Goal: Contribute content: Contribute content

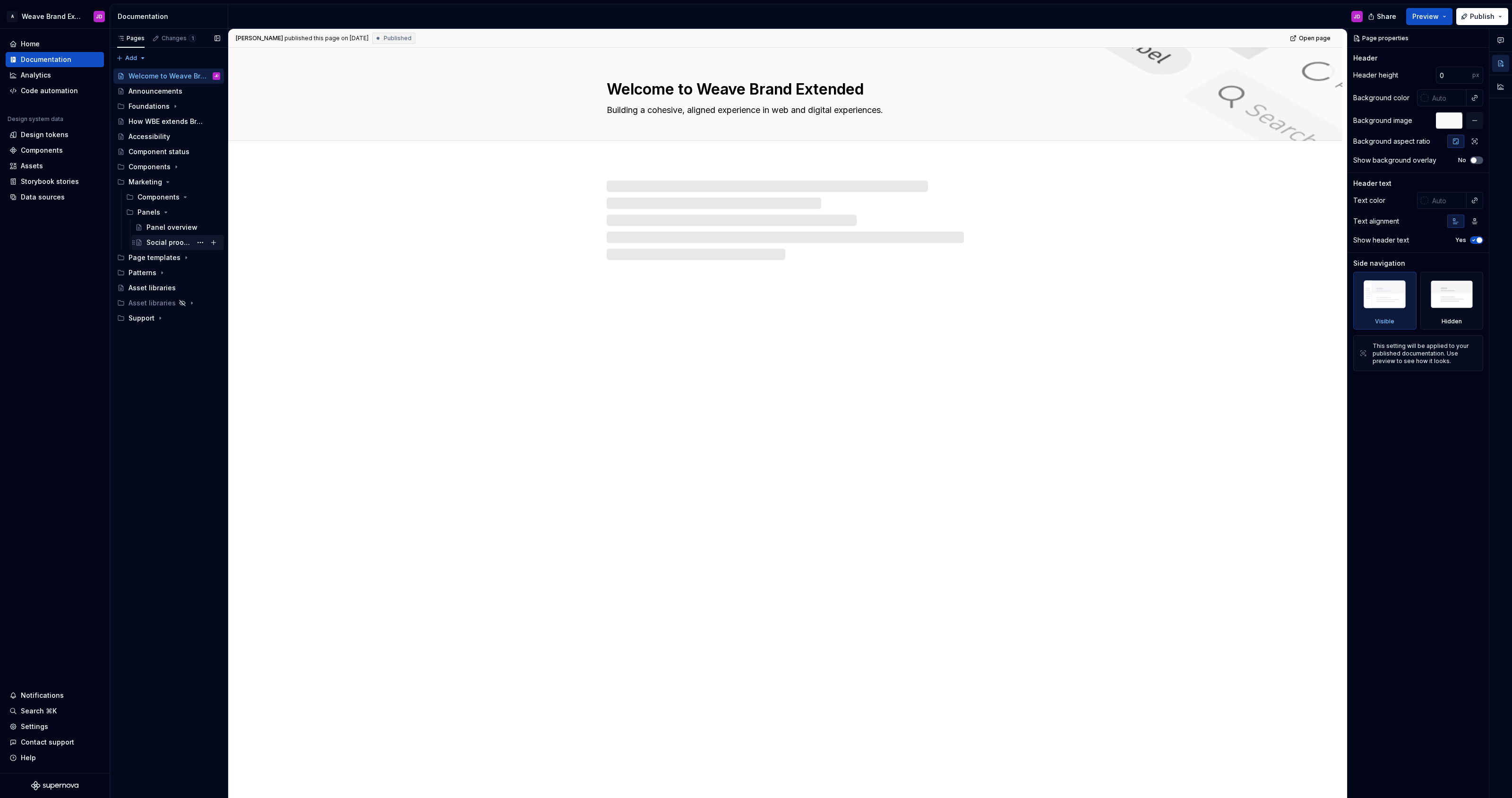
click at [166, 241] on div "Social proof tabs" at bounding box center [169, 243] width 45 height 9
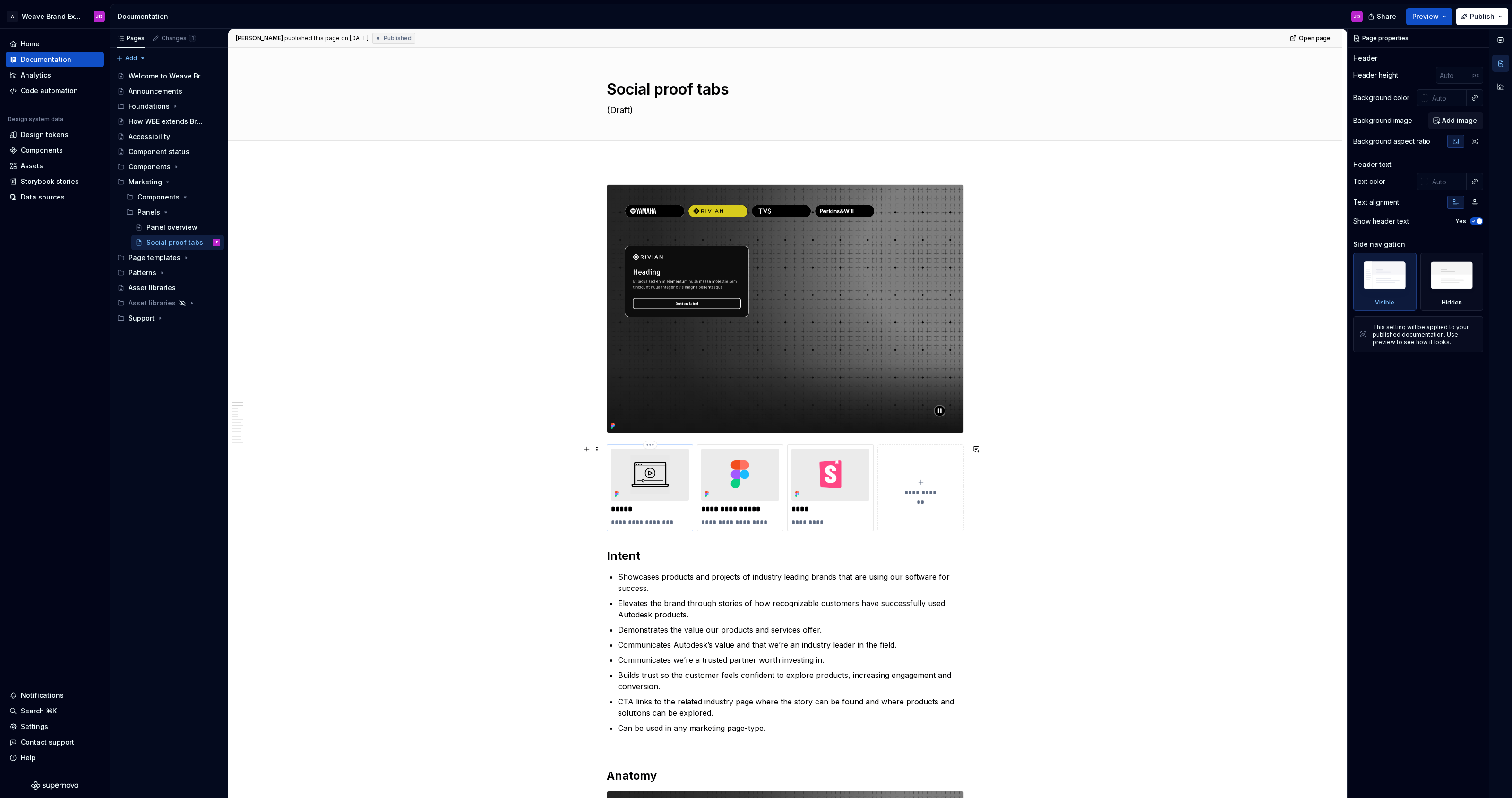
click at [671, 464] on img at bounding box center [650, 474] width 78 height 52
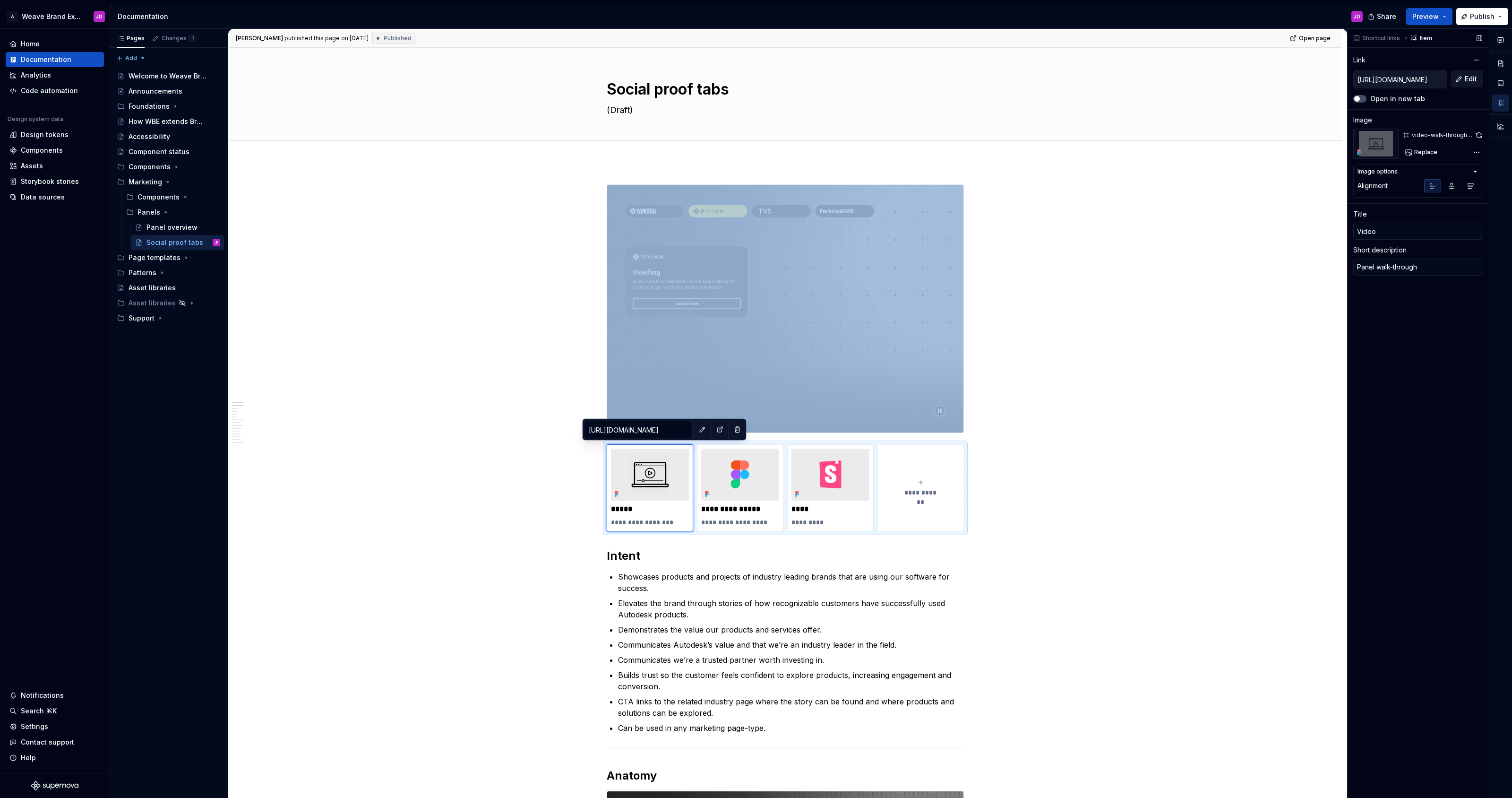
click at [1474, 79] on span "Edit" at bounding box center [1471, 79] width 12 height 9
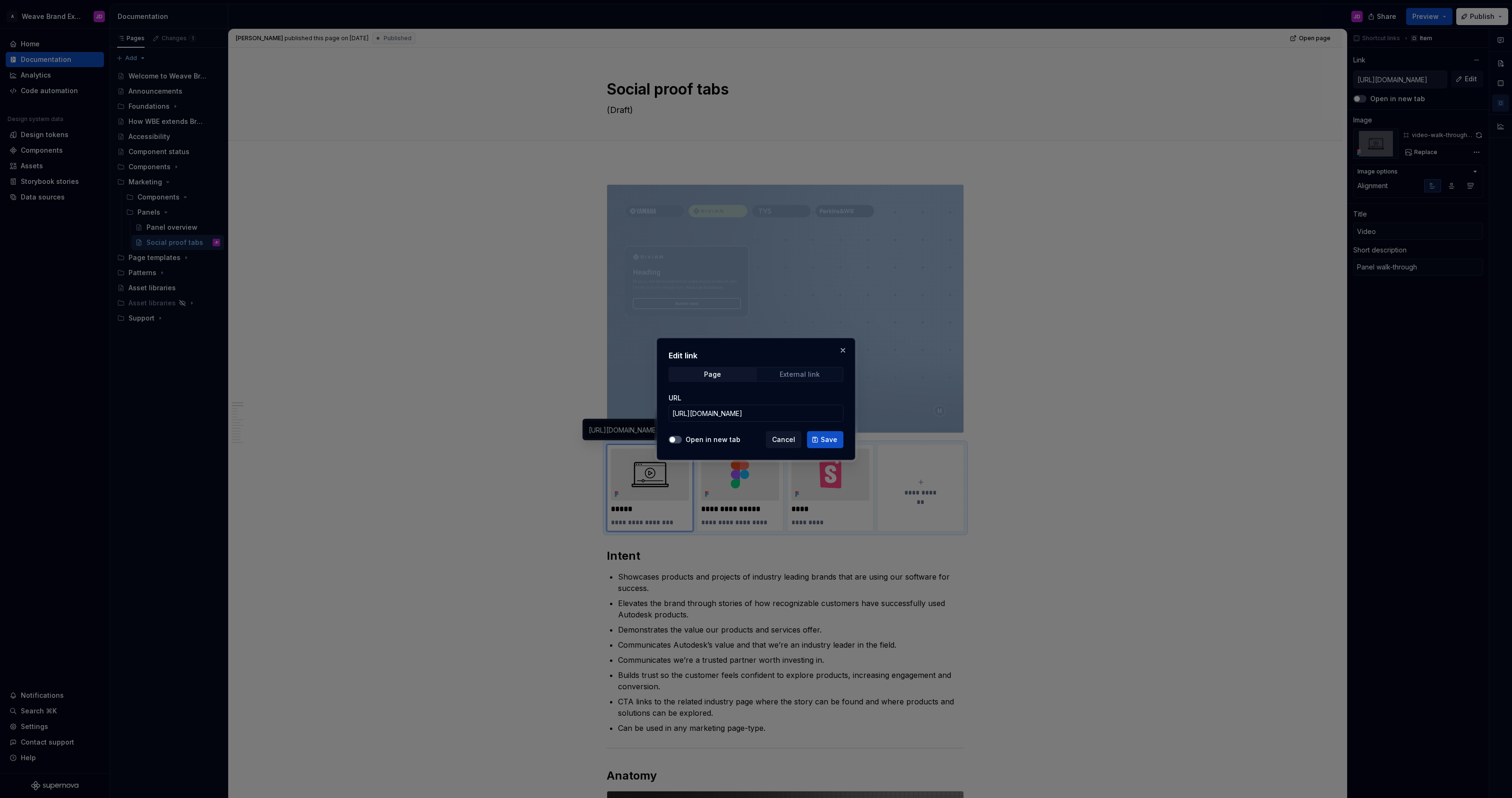
click at [799, 375] on div "External link" at bounding box center [799, 374] width 40 height 8
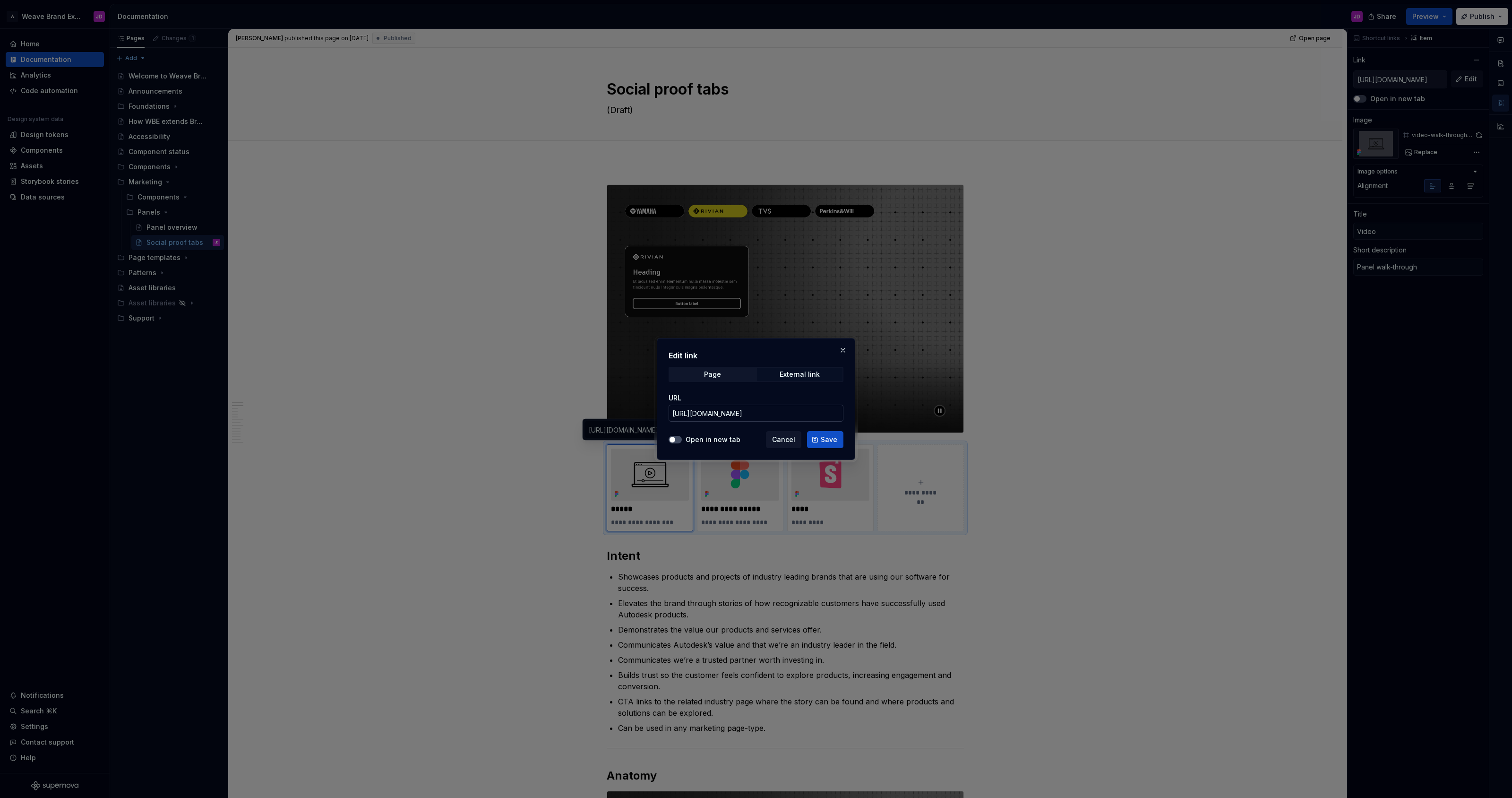
click at [778, 416] on input "https://www.autodesk.com" at bounding box center [756, 413] width 175 height 17
type textarea "*"
paste input "myshare.autodesk.com/:v:/g/personal/jesse_di_franco_autodesk_com/EdpkzVE0RgxHnI…"
type input "https://myshare.autodesk.com/:v:/g/personal/jesse_di_franco_autodesk_com/EdpkzV…"
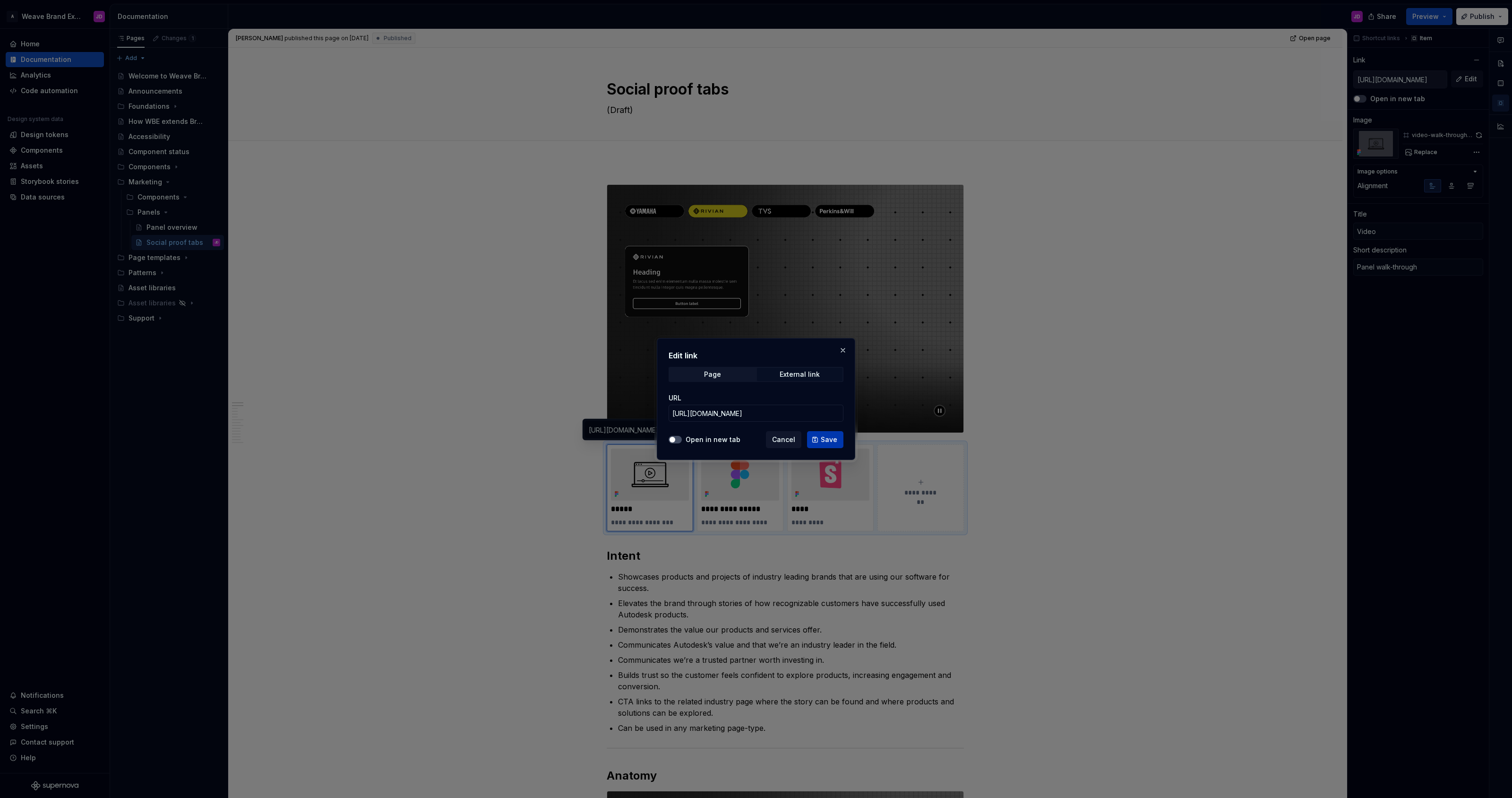
click at [825, 440] on span "Save" at bounding box center [829, 440] width 16 height 9
type textarea "*"
type input "https://myshare.autodesk.com/:v:/g/personal/jesse_di_franco_autodesk_com/EdpkzV…"
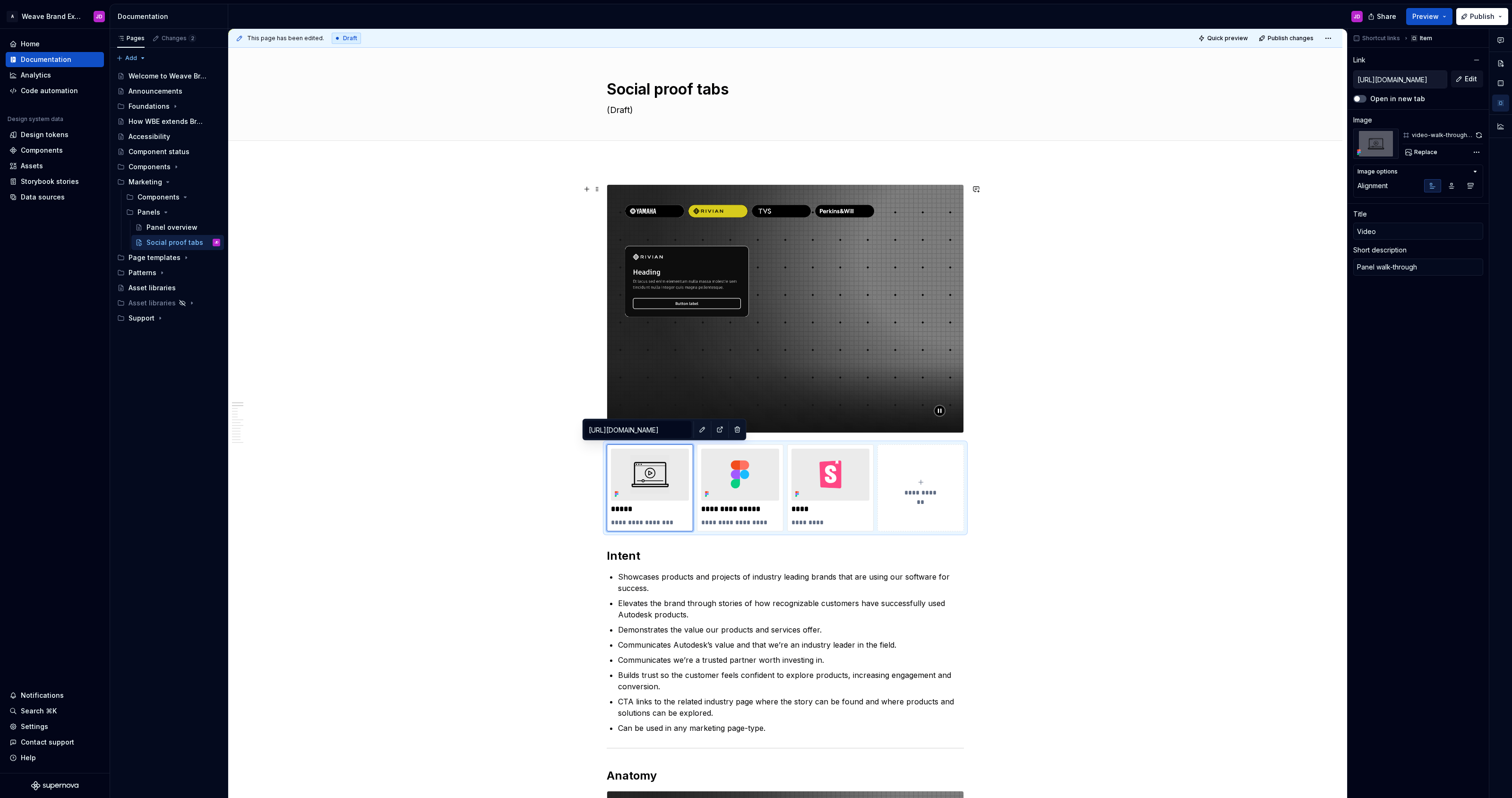
type textarea "*"
type input "https://myshare.autodesk.com/:v:/g/personal/jesse_di_franco_autodesk_com/EdpkzV…"
click at [1288, 36] on span "Publish changes" at bounding box center [1291, 38] width 46 height 8
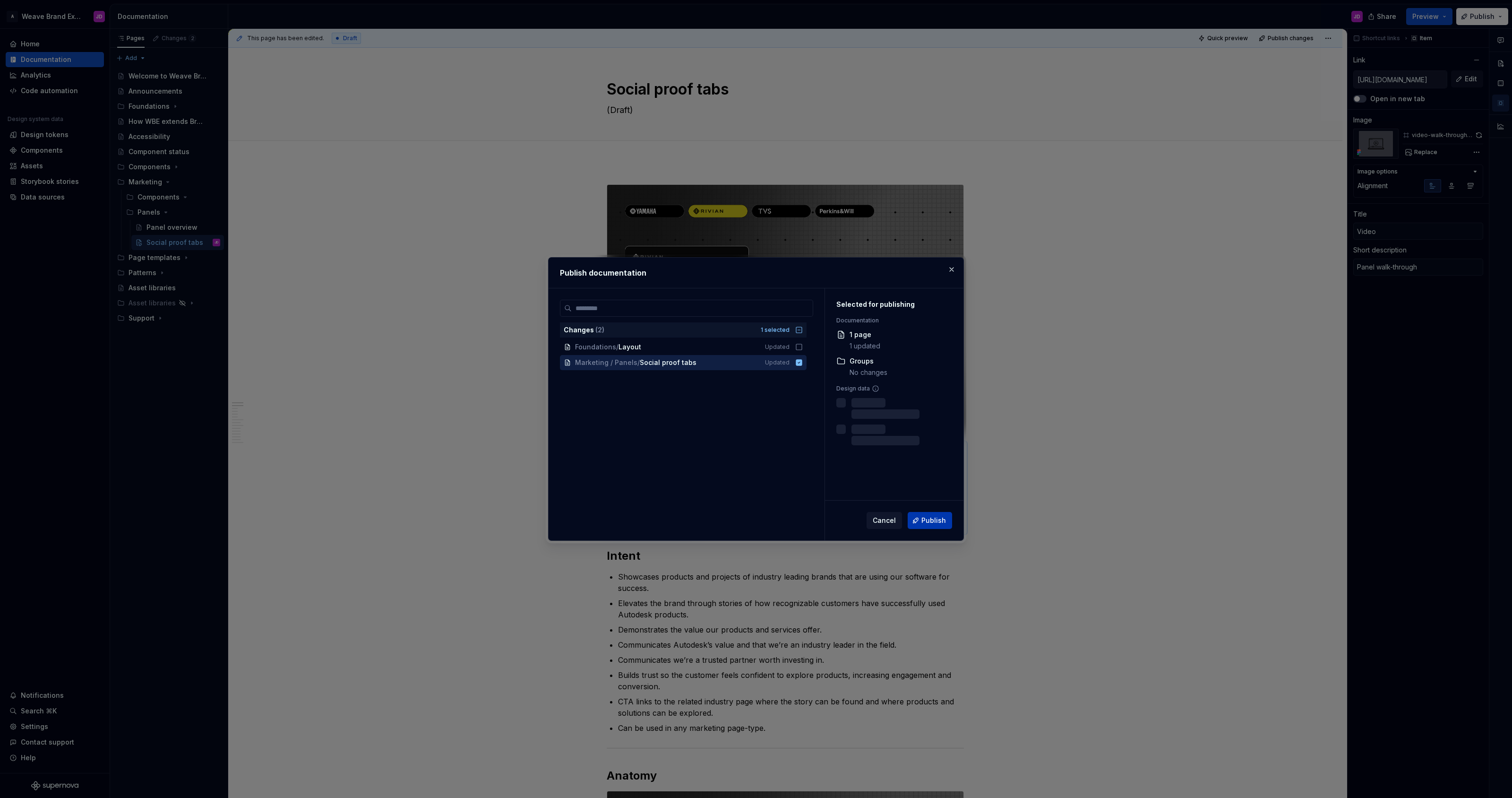
click at [927, 520] on span "Publish" at bounding box center [934, 520] width 25 height 9
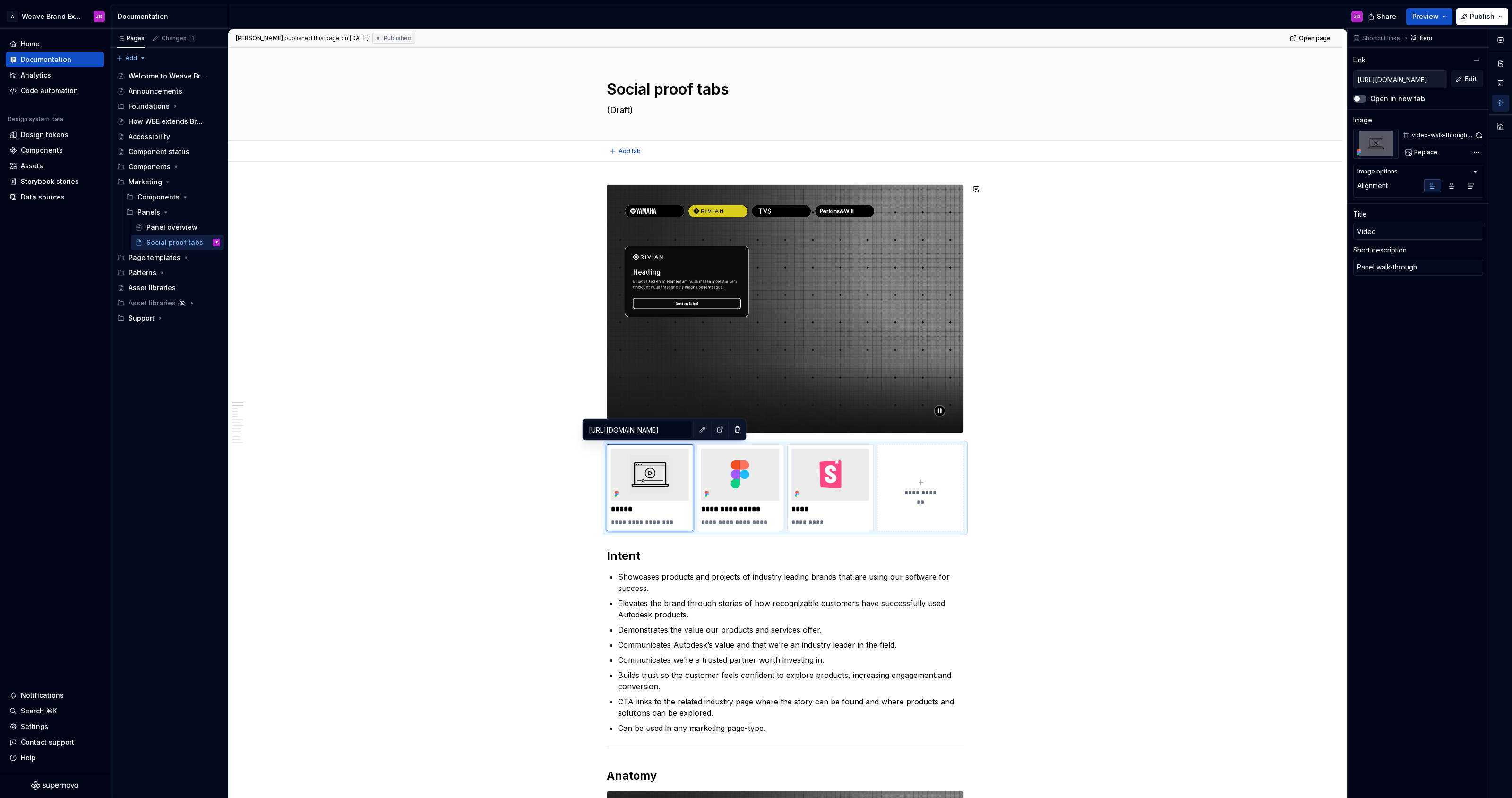
type textarea "*"
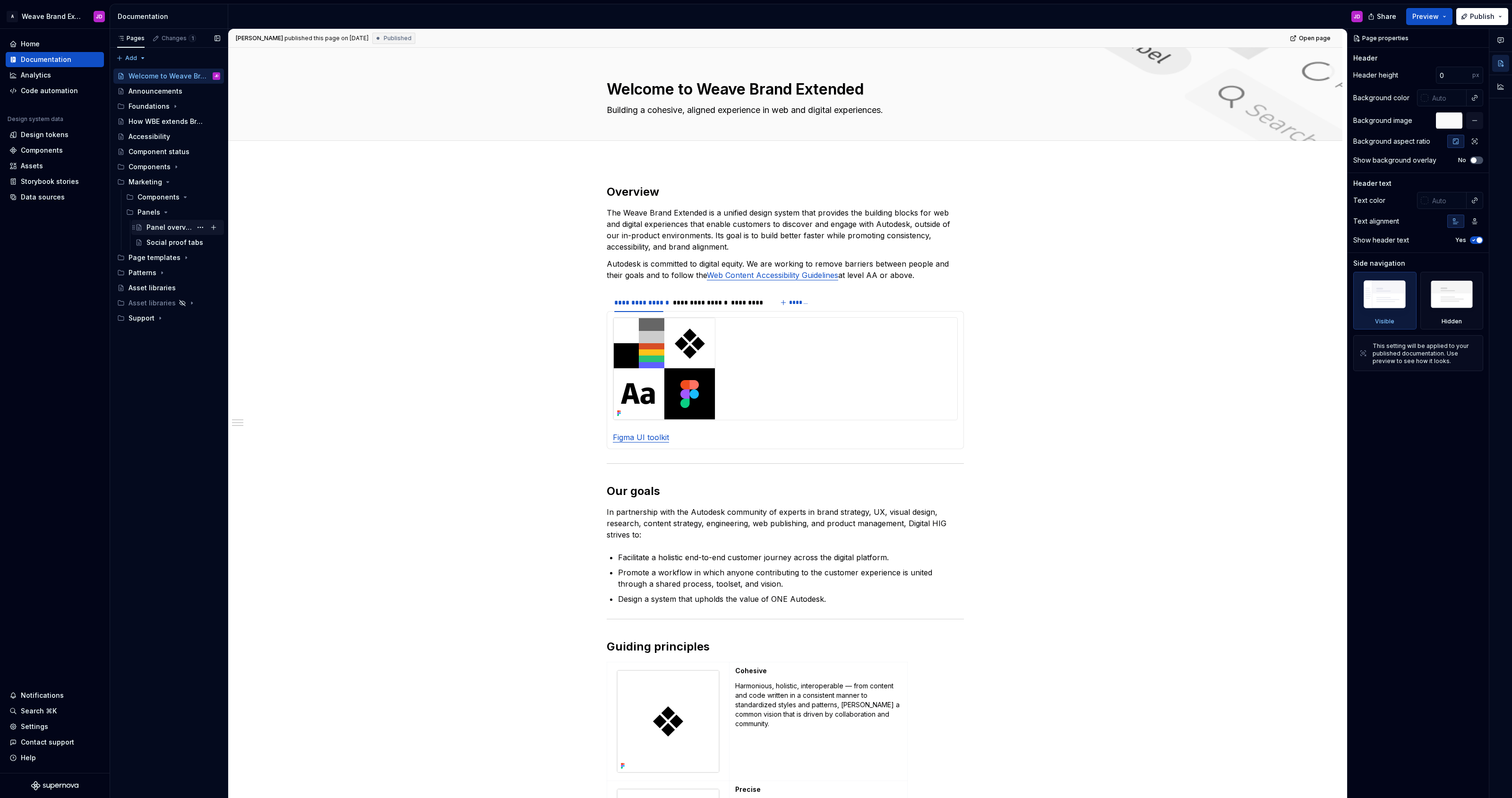
click at [158, 227] on div "Panel overview" at bounding box center [169, 227] width 45 height 9
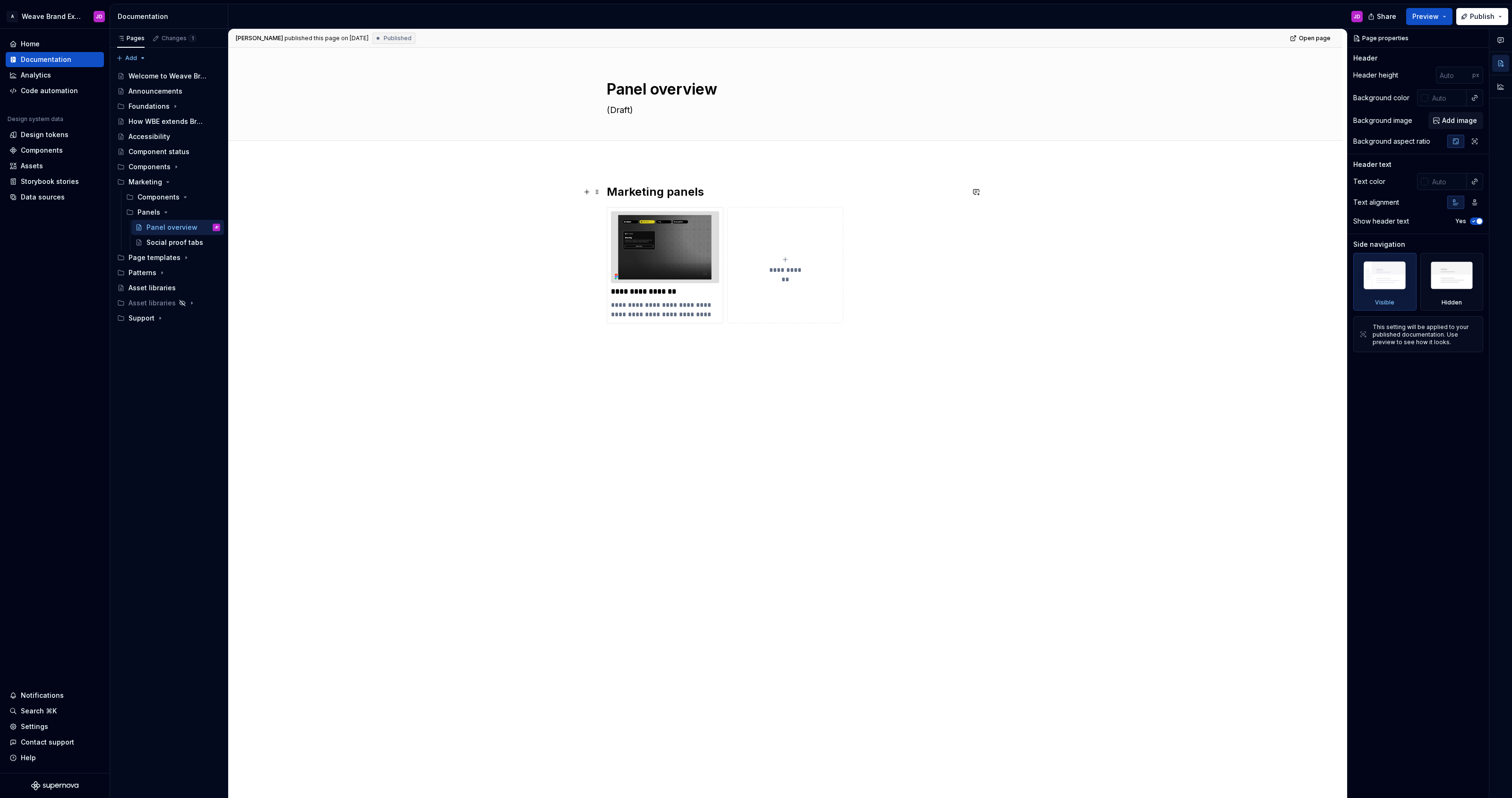
type textarea "*"
click at [613, 194] on h2 "Marketing panels" at bounding box center [785, 192] width 357 height 15
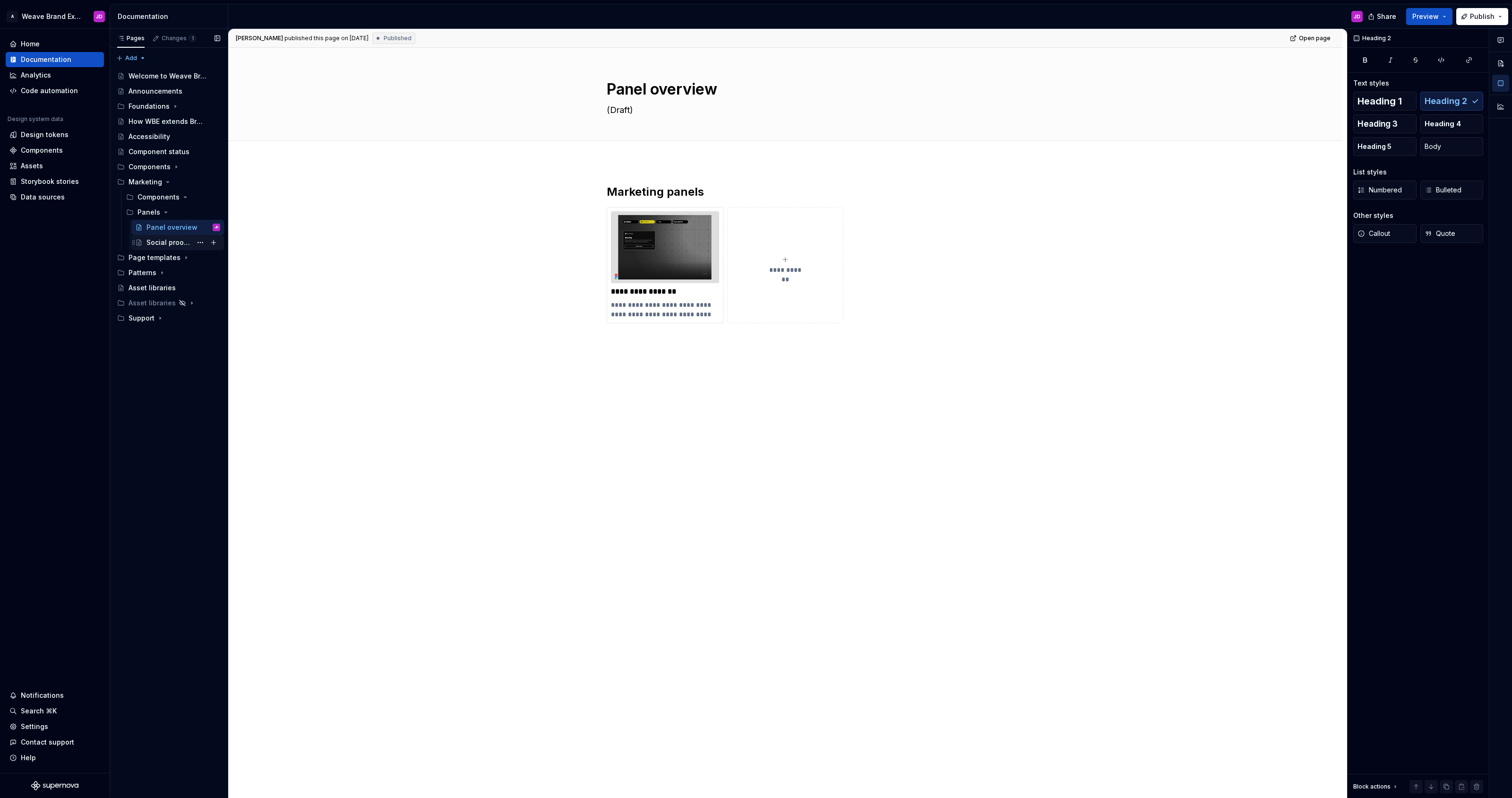
click at [173, 244] on div "Social proof tabs" at bounding box center [169, 243] width 45 height 9
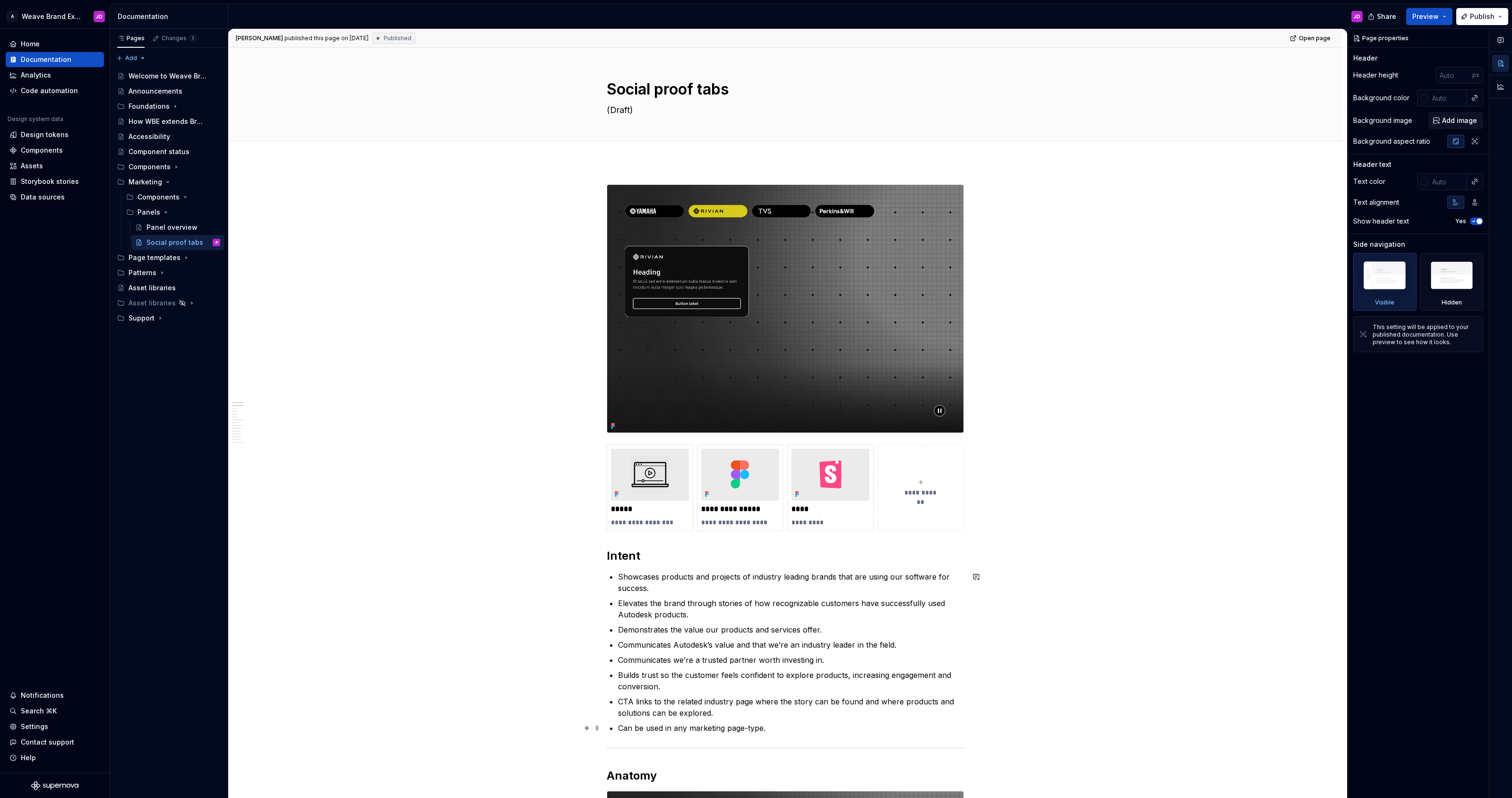
type textarea "*"
click at [784, 726] on p "Can be used in any marketing page-type." at bounding box center [791, 728] width 346 height 11
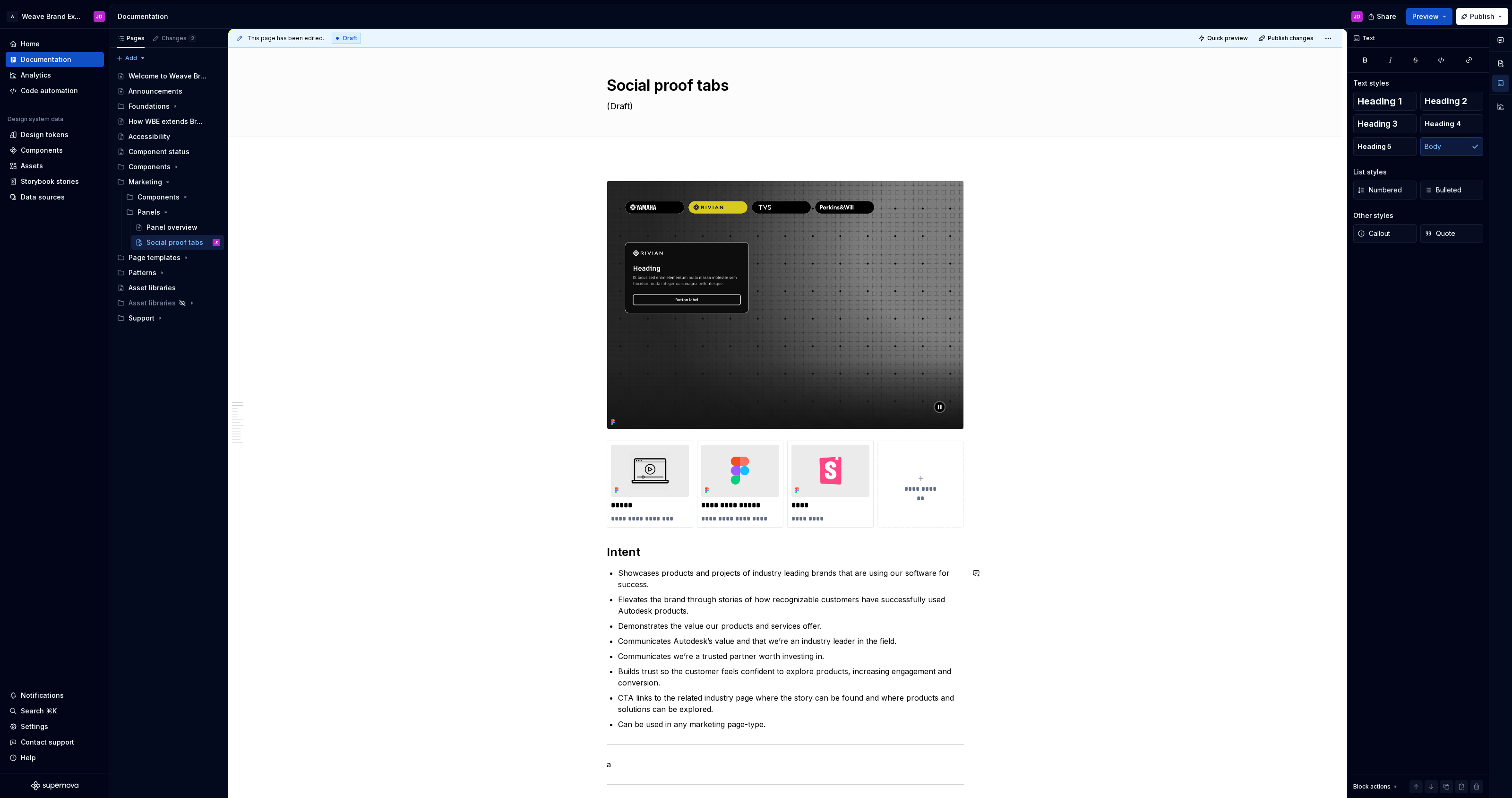
scroll to position [21, 0]
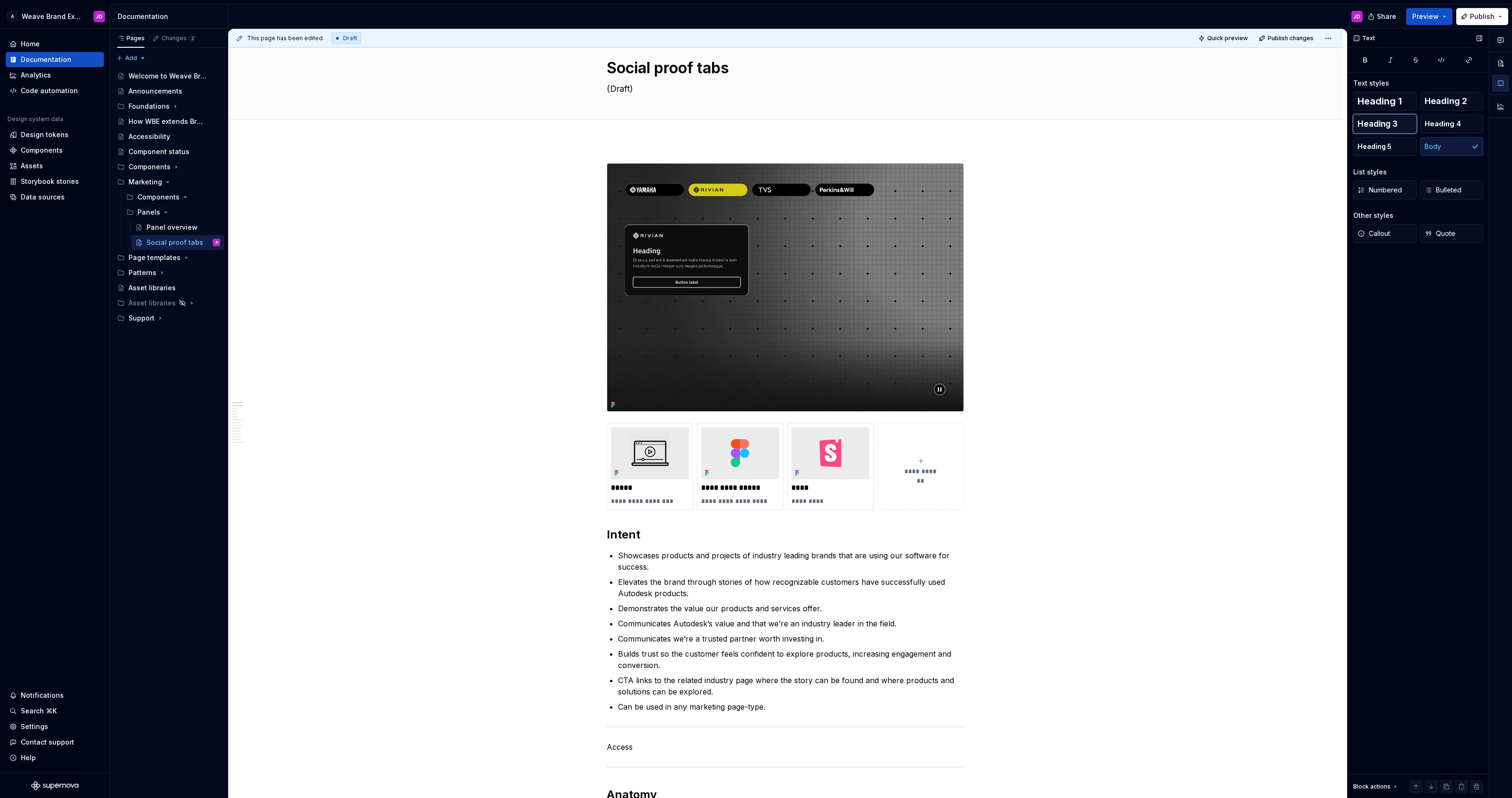
click at [1395, 125] on span "Heading 3" at bounding box center [1378, 124] width 40 height 9
click at [1435, 103] on span "Heading 2" at bounding box center [1446, 101] width 42 height 9
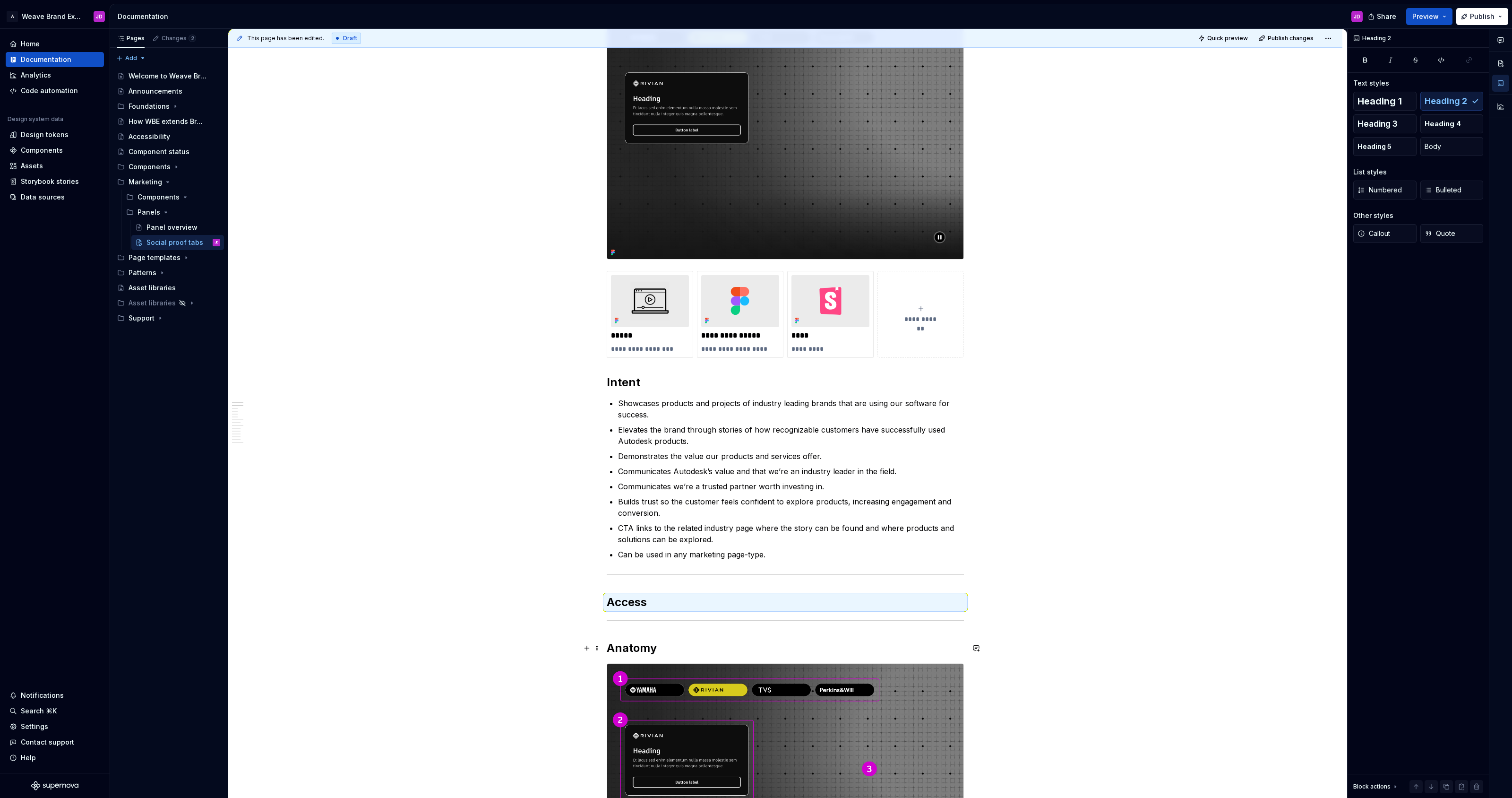
scroll to position [201, 0]
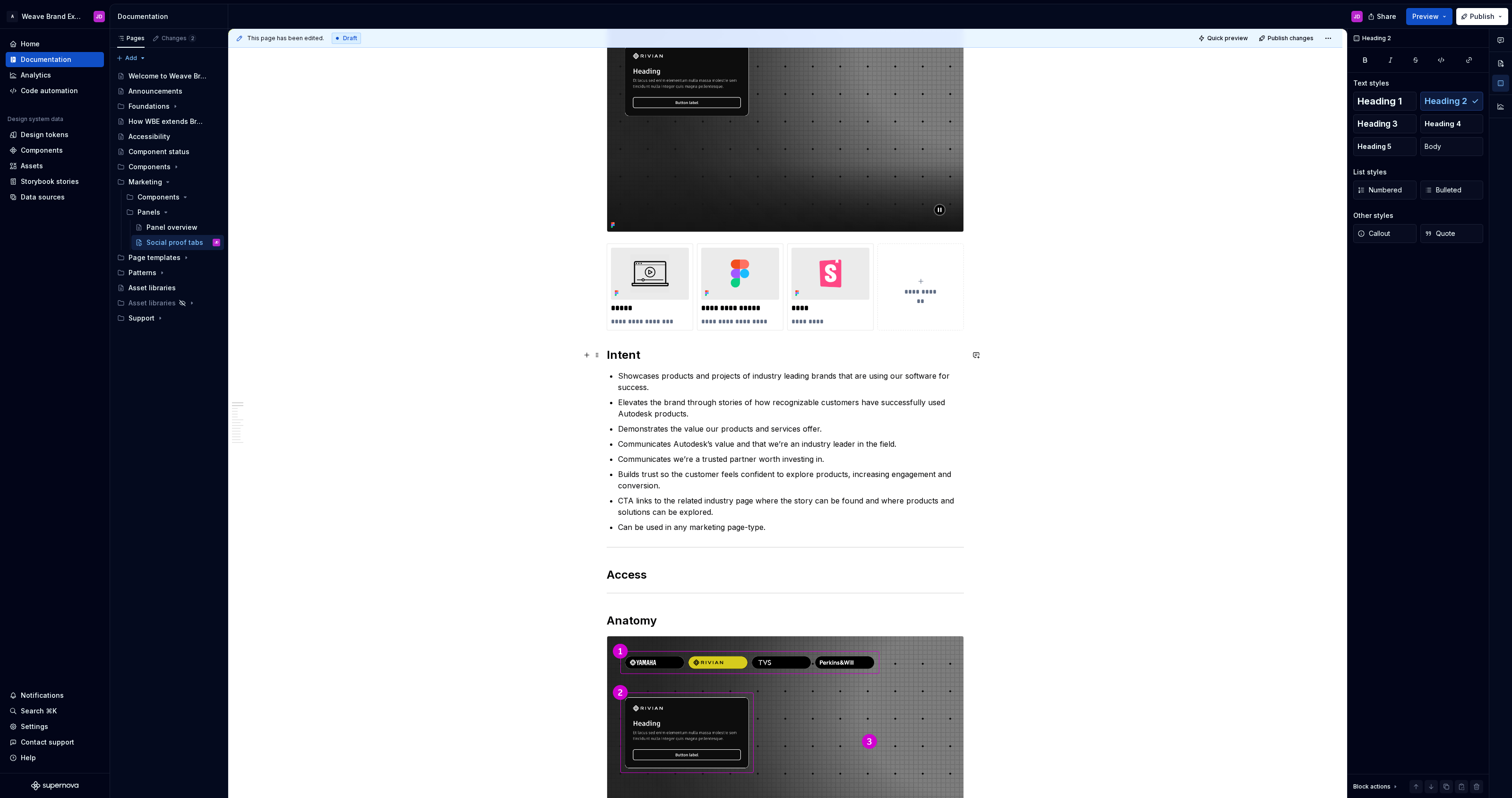
click at [615, 355] on h2 "Intent" at bounding box center [785, 355] width 357 height 15
click at [663, 574] on h2 "Access" at bounding box center [785, 575] width 357 height 15
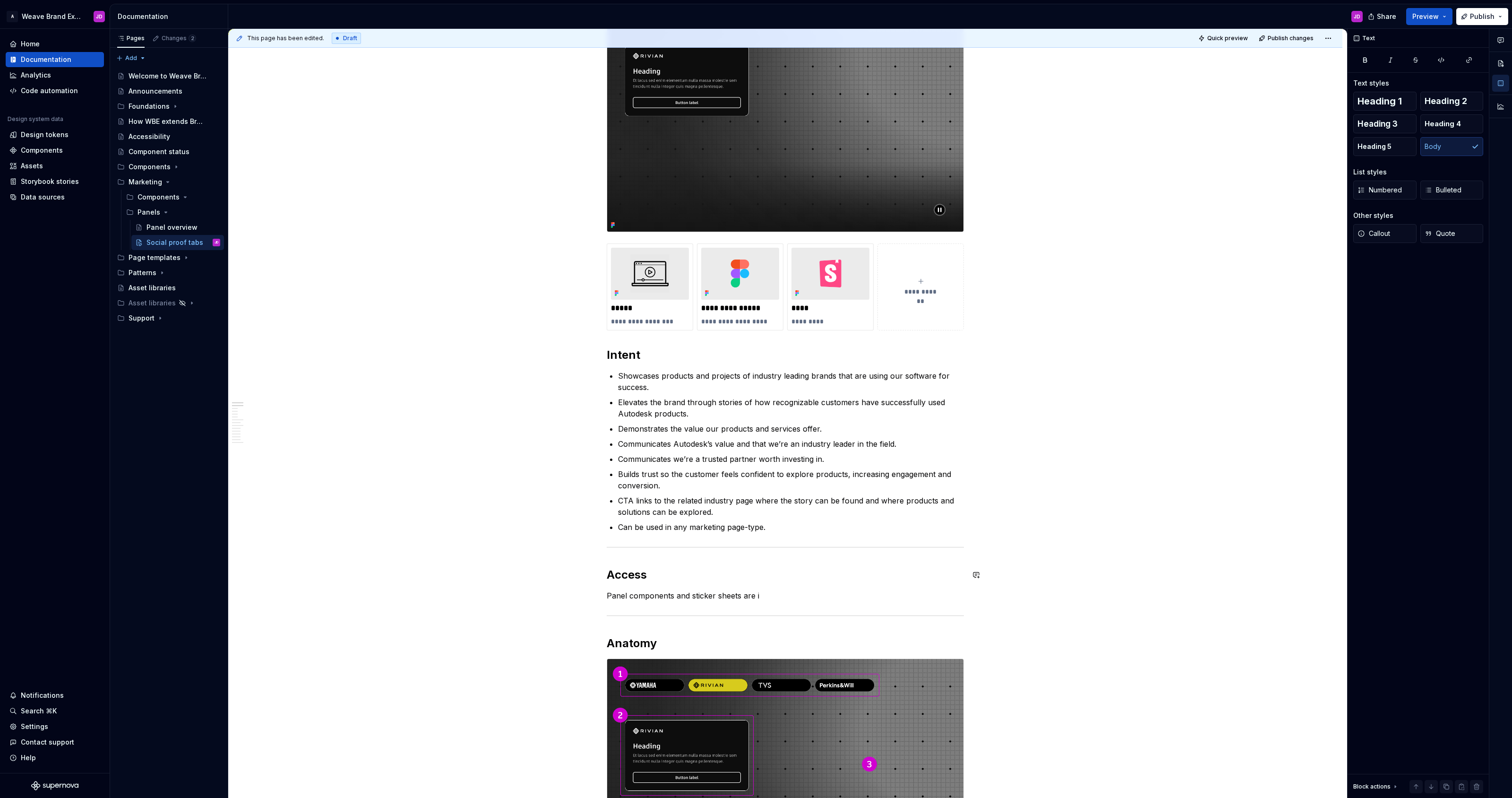
type textarea "*"
click at [788, 595] on p "Panel components and sticker sheets are in the Weave Brand Extended Marketing p…" at bounding box center [785, 595] width 357 height 11
drag, startPoint x: 798, startPoint y: 595, endPoint x: 951, endPoint y: 599, distance: 153.1
click at [951, 599] on p "Panel components and sticker sheets are in the Weave Brand Extended Marketing p…" at bounding box center [785, 595] width 357 height 11
click at [1467, 59] on icon "button" at bounding box center [1469, 60] width 8 height 8
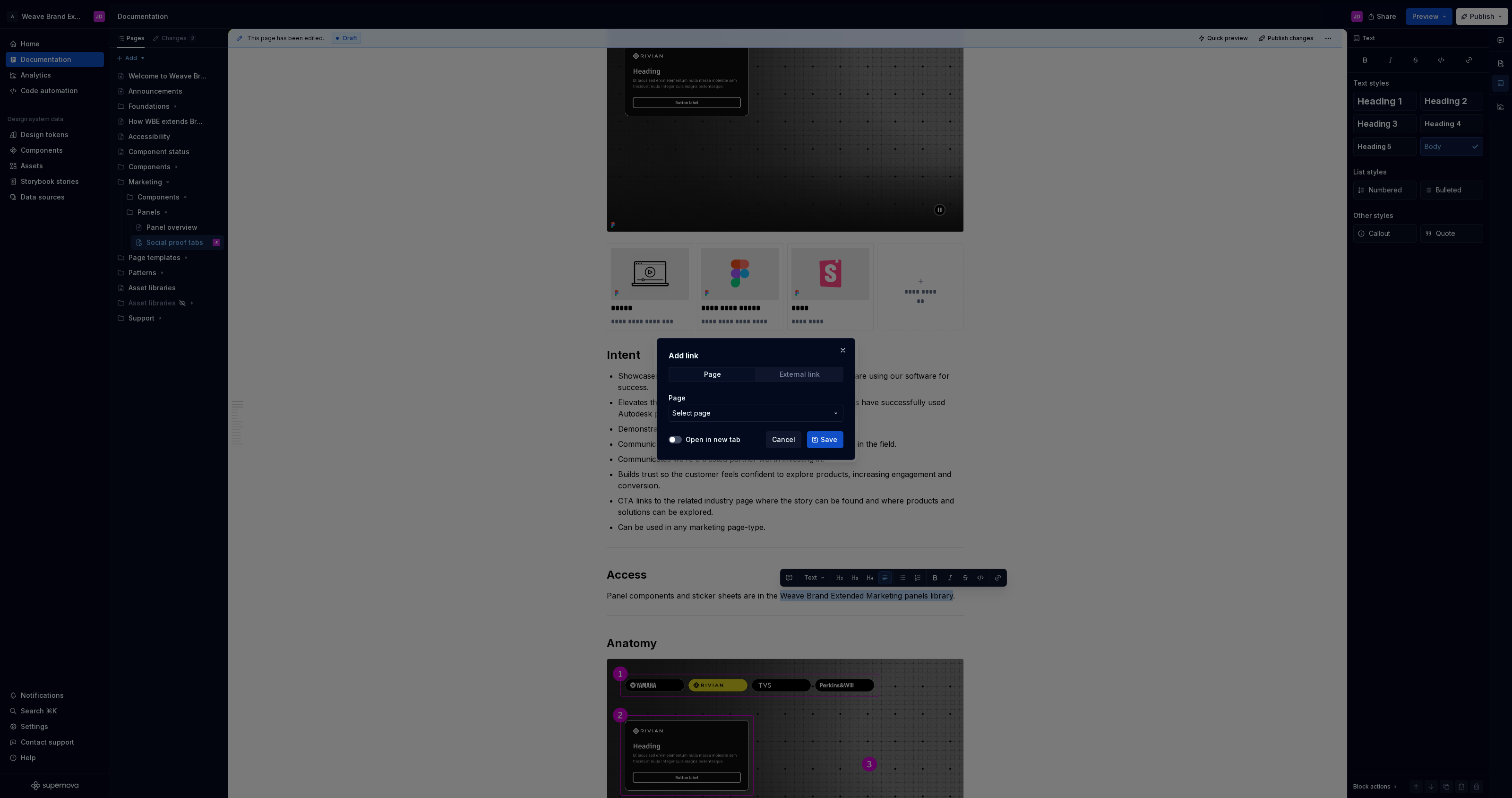
click at [792, 376] on div "External link" at bounding box center [799, 374] width 40 height 8
drag, startPoint x: 740, startPoint y: 410, endPoint x: 747, endPoint y: 413, distance: 7.6
click at [740, 410] on input "URL" at bounding box center [756, 413] width 175 height 17
paste input "[URL][DOMAIN_NAME]"
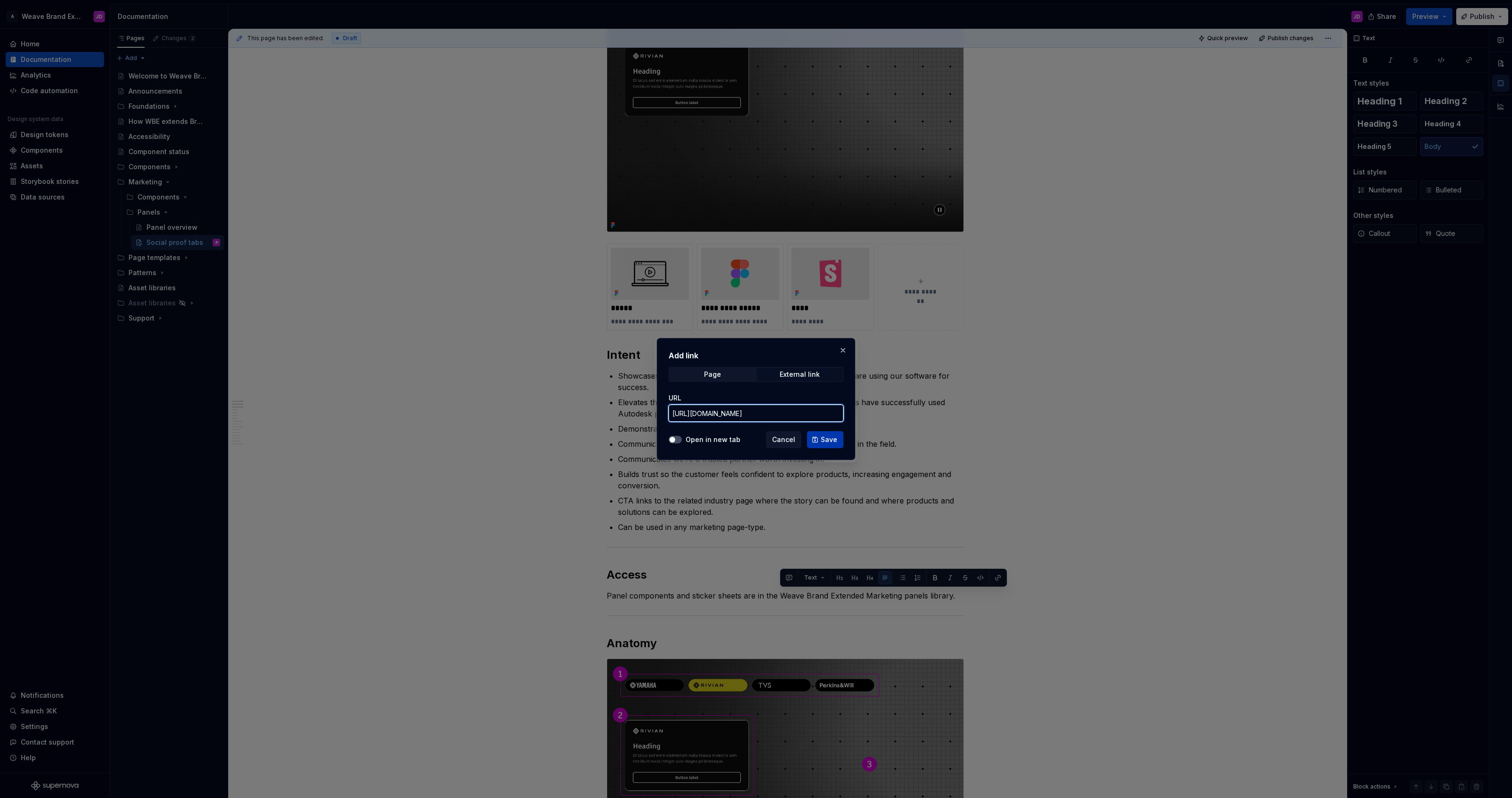
type input "[URL][DOMAIN_NAME]"
click at [826, 440] on span "Save" at bounding box center [829, 440] width 16 height 9
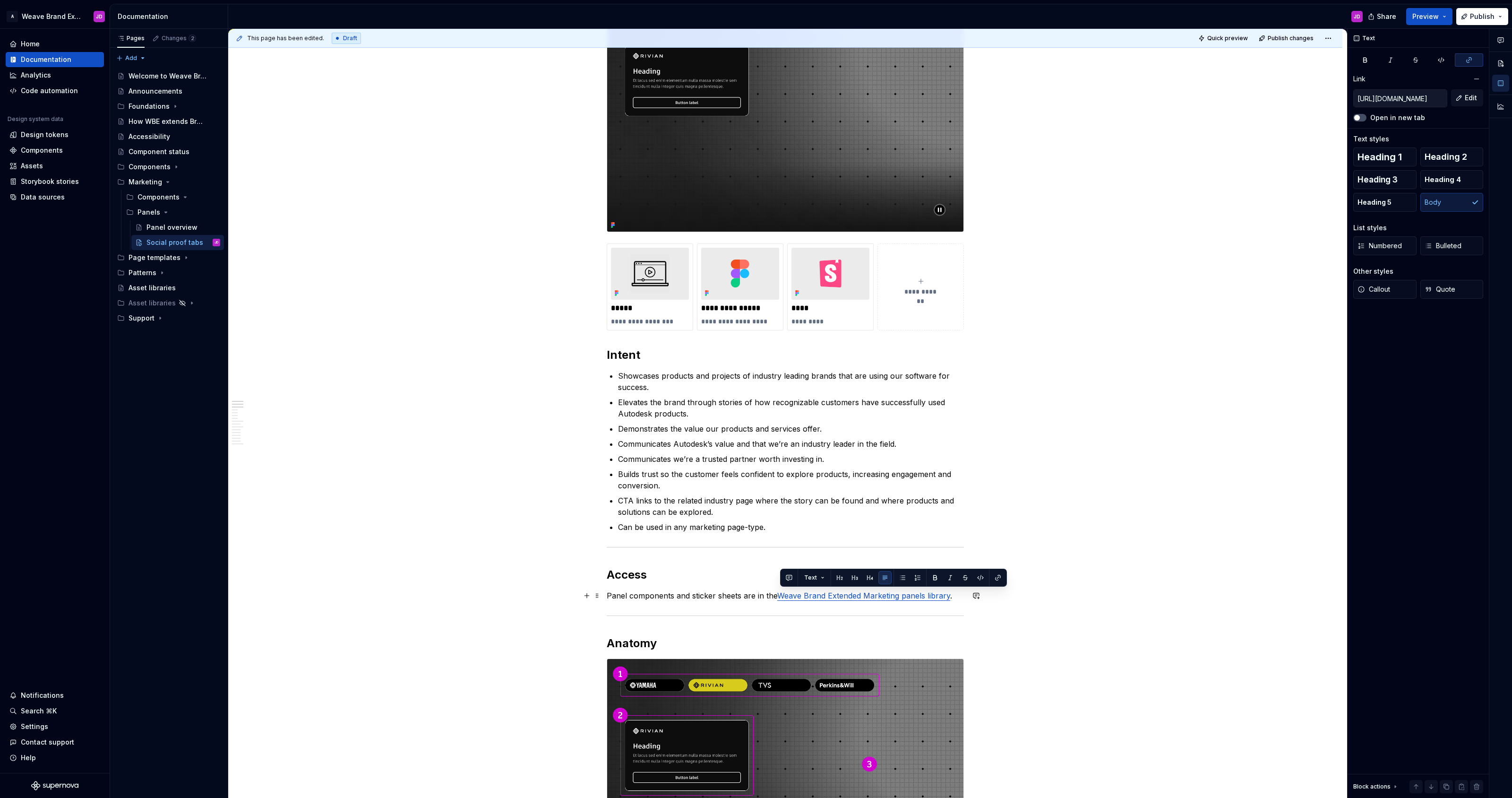
click at [694, 597] on p "Panel components and sticker sheets are in the Weave Brand Extended Marketing p…" at bounding box center [785, 595] width 357 height 11
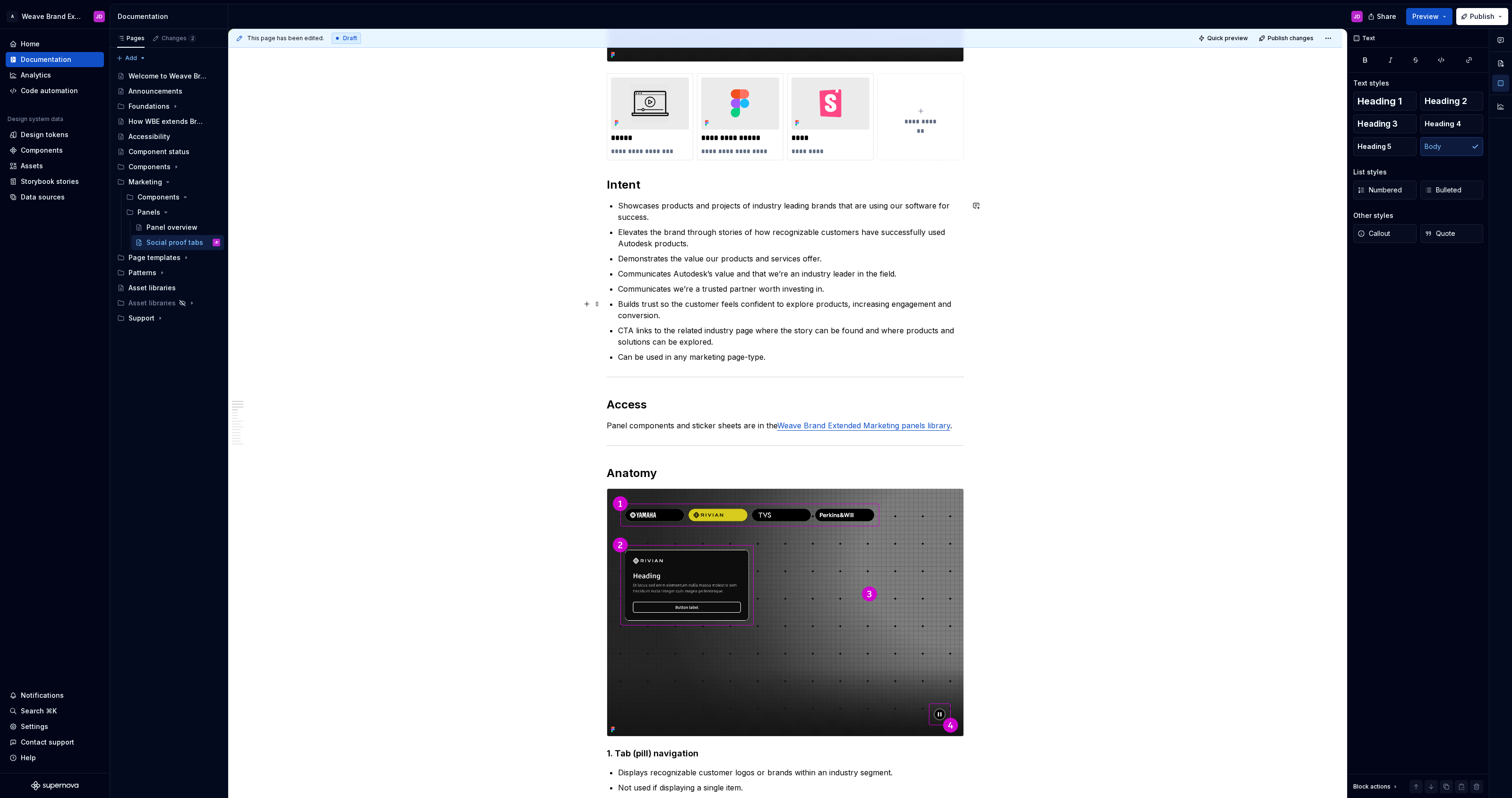
scroll to position [292, 0]
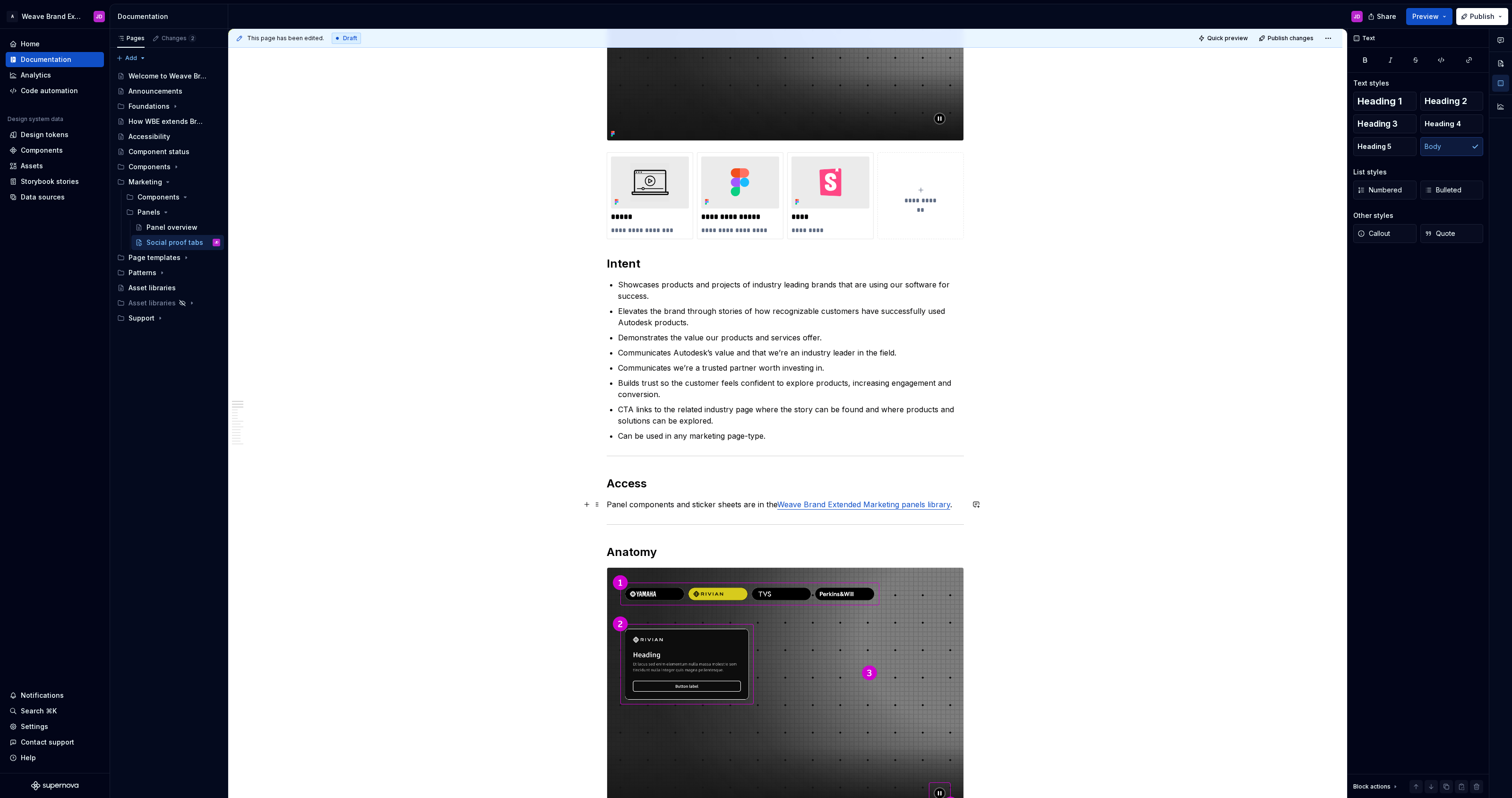
click at [962, 505] on p "Panel components and sticker sheets are in the Weave Brand Extended Marketing p…" at bounding box center [785, 504] width 357 height 11
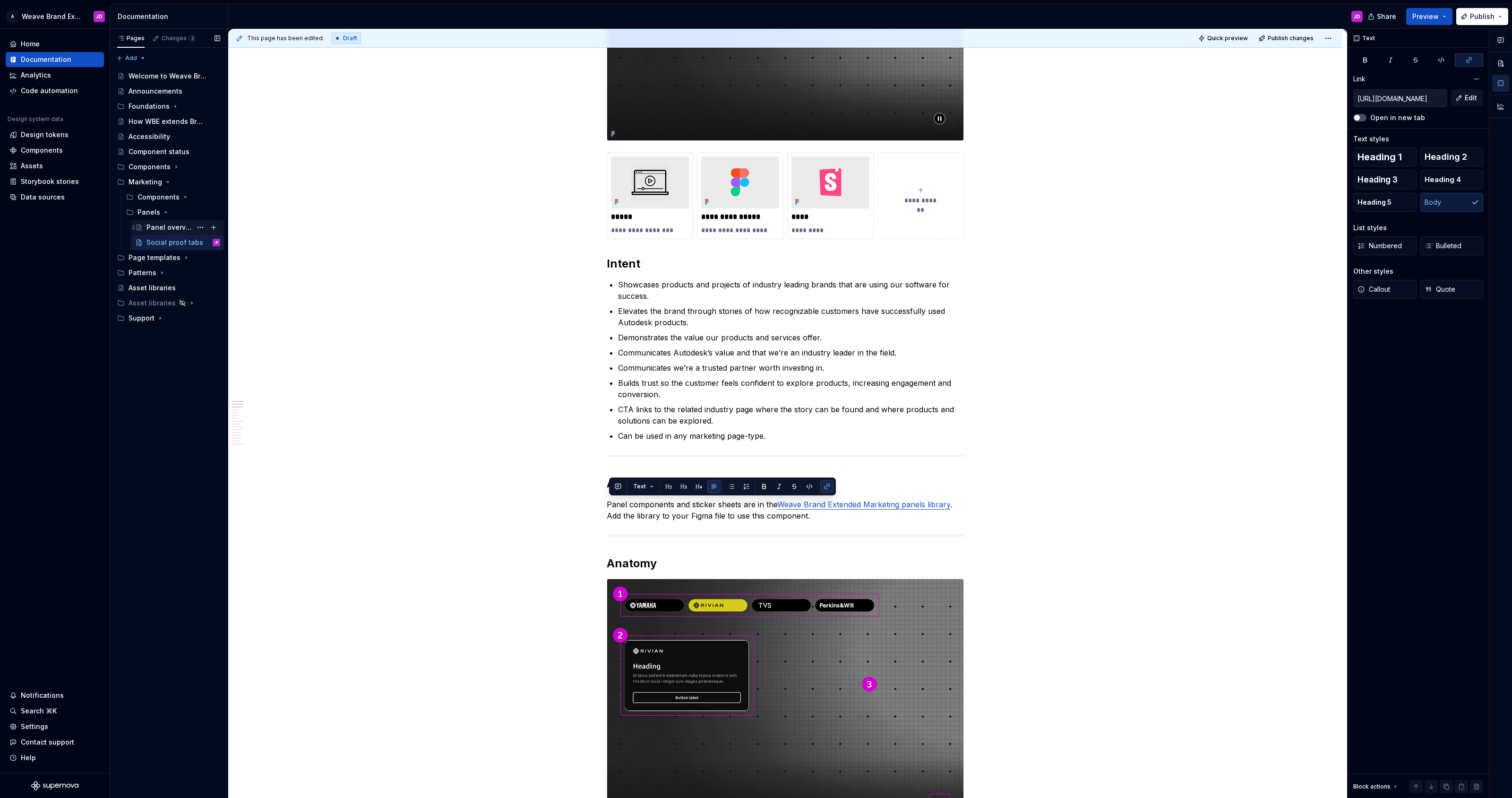
copy p "Panel components and sticker sheets are in the Weave Brand Extended Marketing p…"
click at [174, 227] on div "Panel overview" at bounding box center [169, 227] width 45 height 9
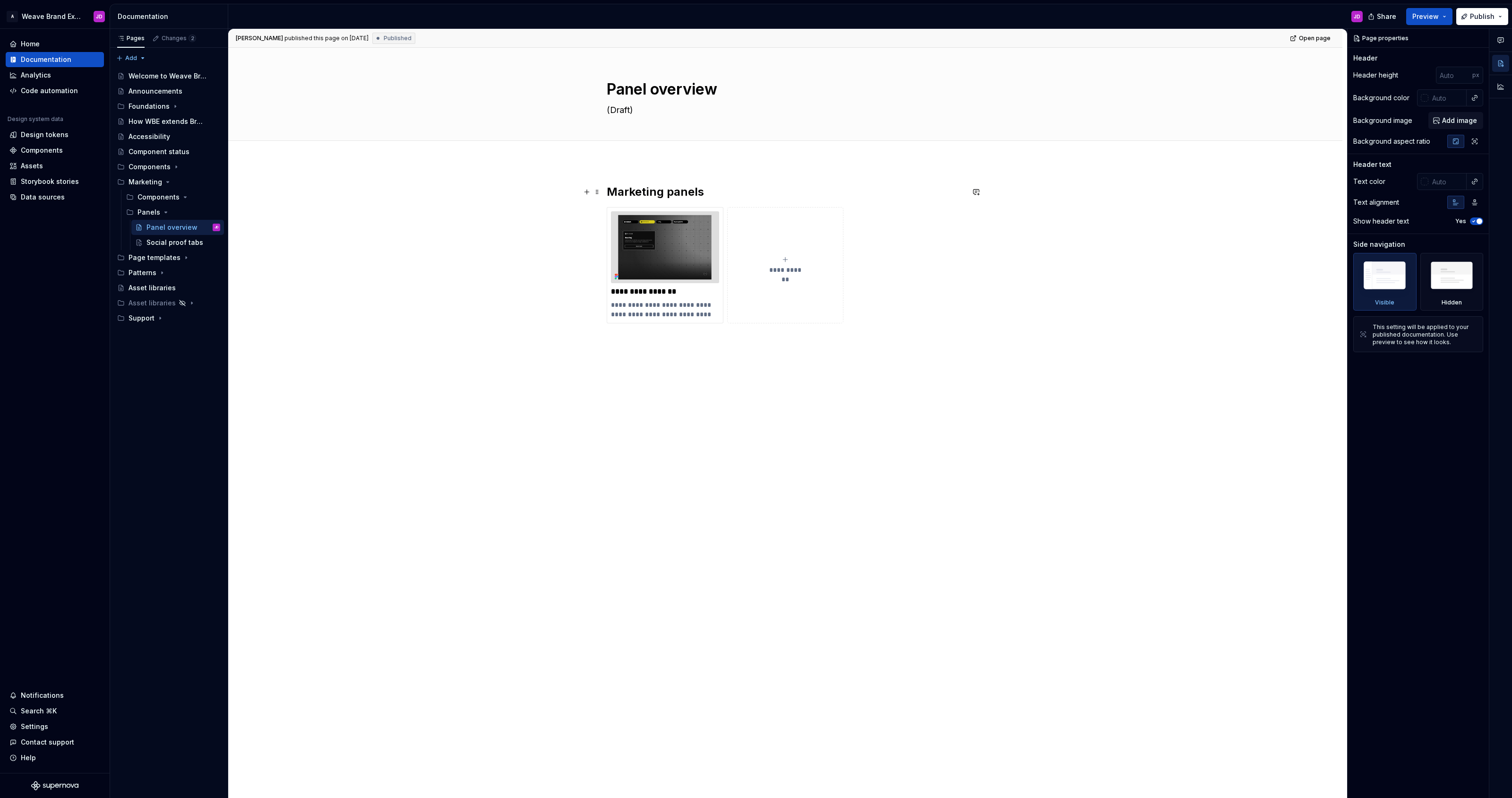
type textarea "*"
click at [612, 193] on h2 "Marketing panels" at bounding box center [785, 192] width 357 height 15
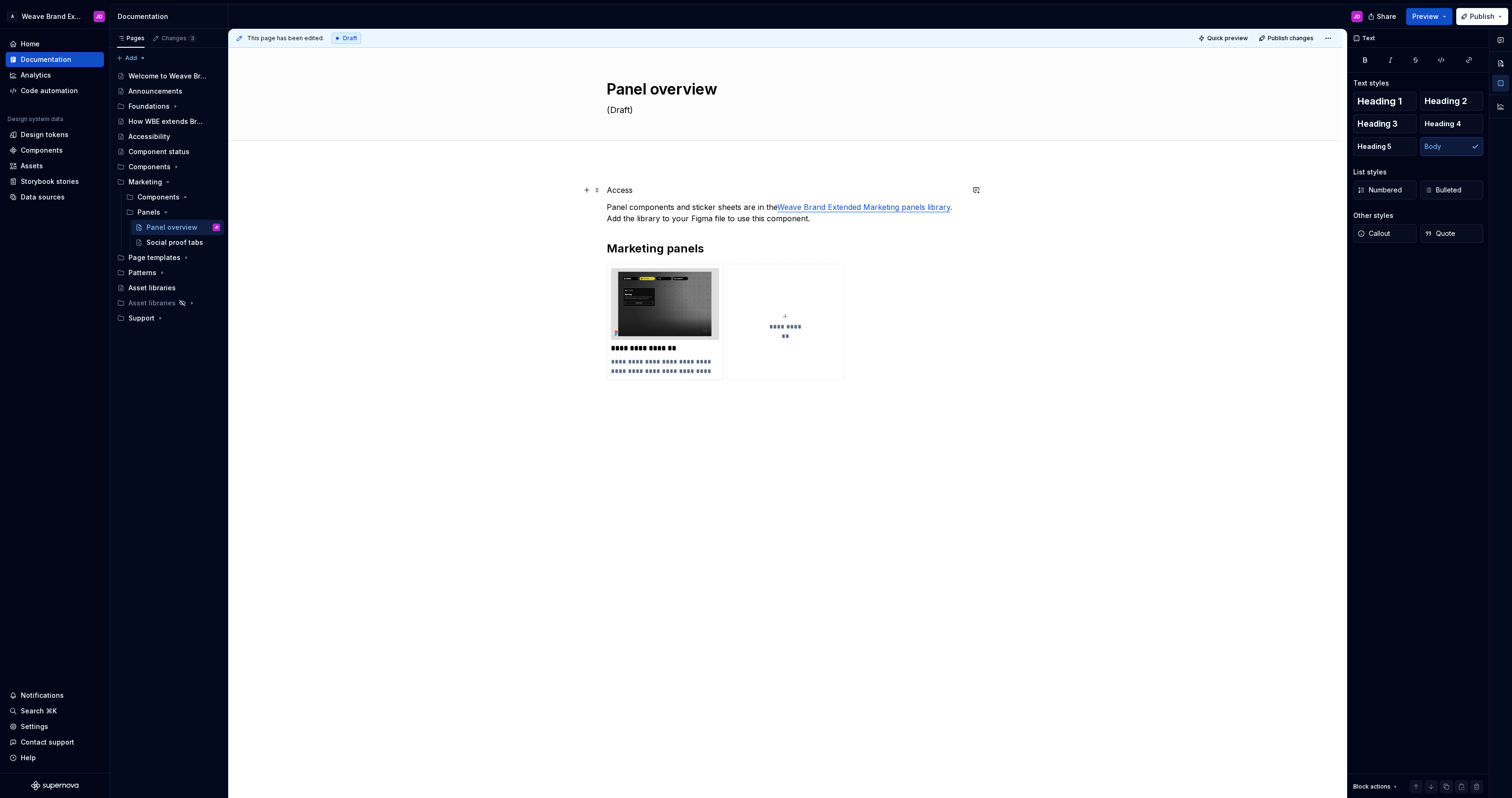
click at [619, 190] on p "Access" at bounding box center [785, 190] width 357 height 11
click at [1380, 125] on span "Heading 3" at bounding box center [1378, 124] width 40 height 9
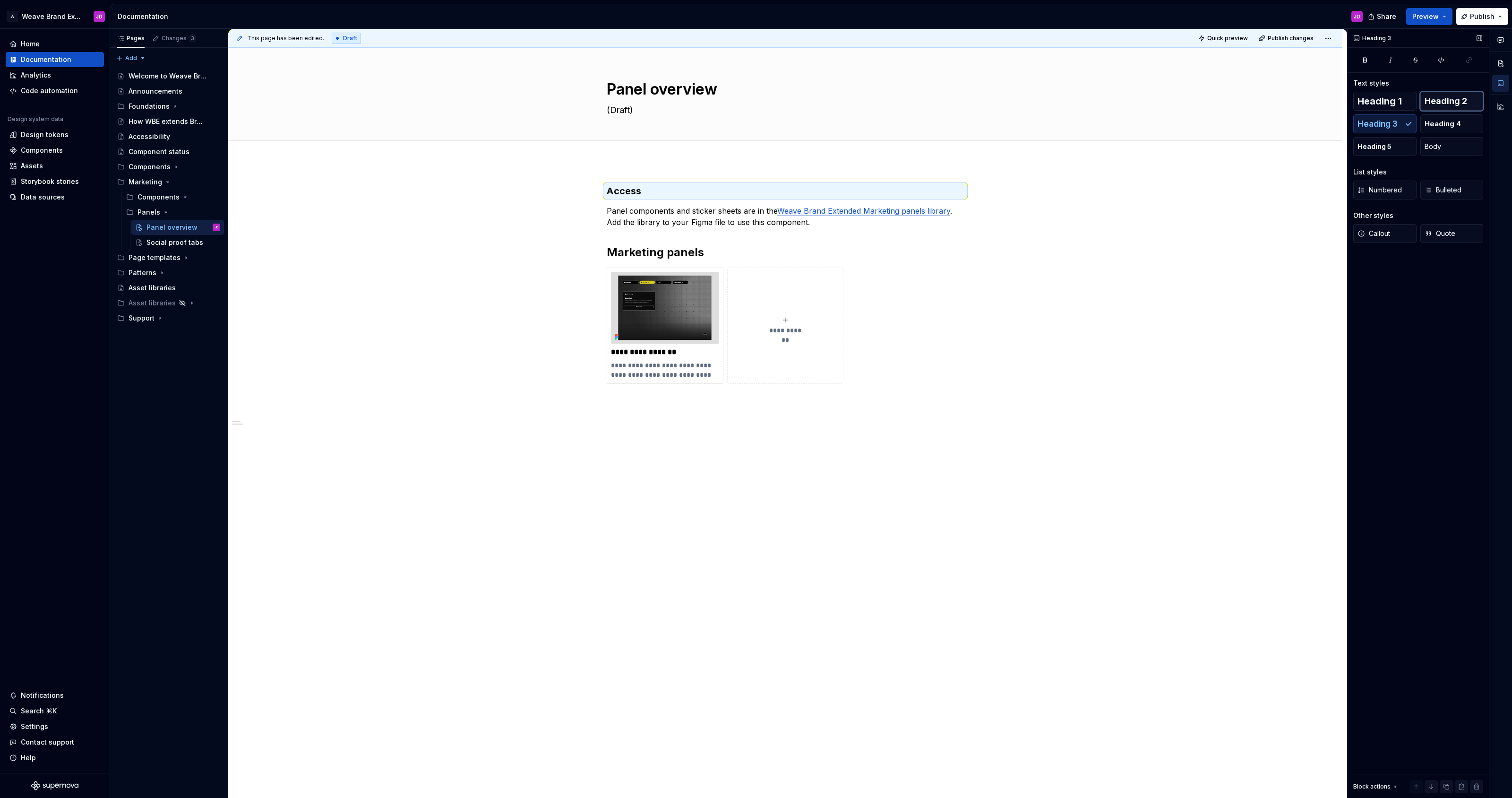
click at [1443, 98] on span "Heading 2" at bounding box center [1446, 101] width 42 height 9
click at [498, 291] on div "**********" at bounding box center [785, 399] width 1114 height 475
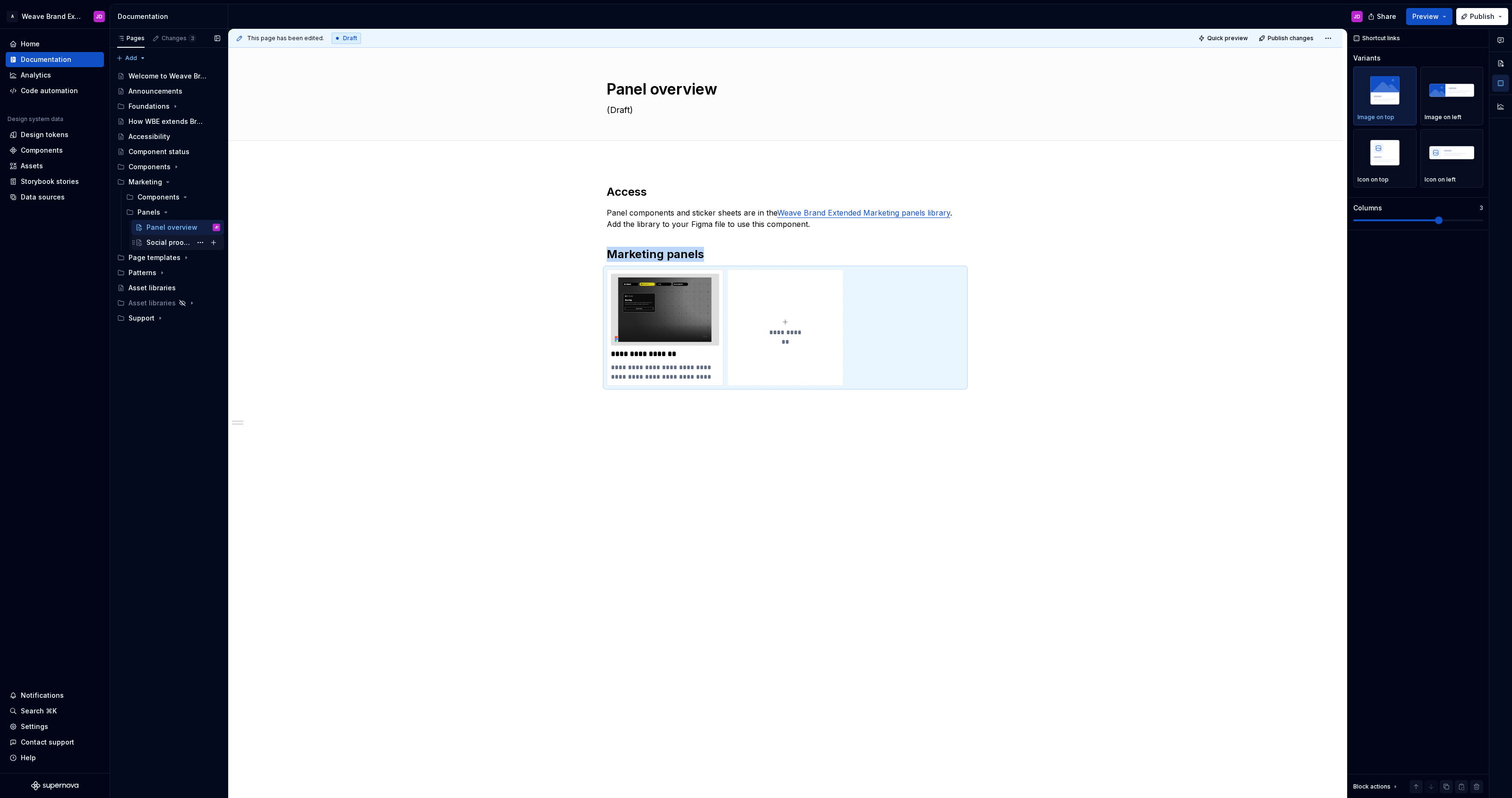
click at [162, 241] on div "Social proof tabs" at bounding box center [169, 243] width 45 height 9
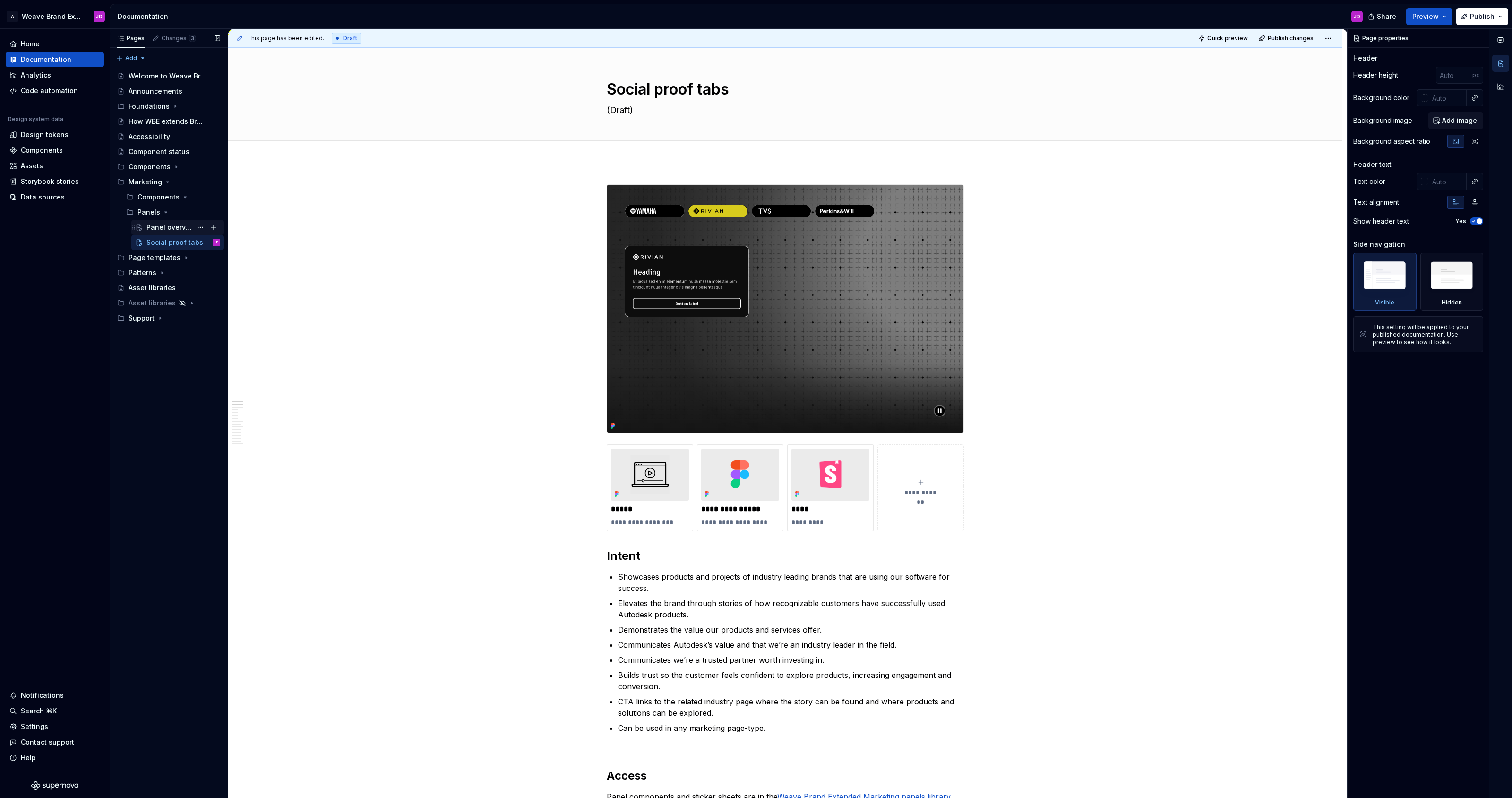
click at [159, 228] on div "Panel overview" at bounding box center [169, 227] width 45 height 9
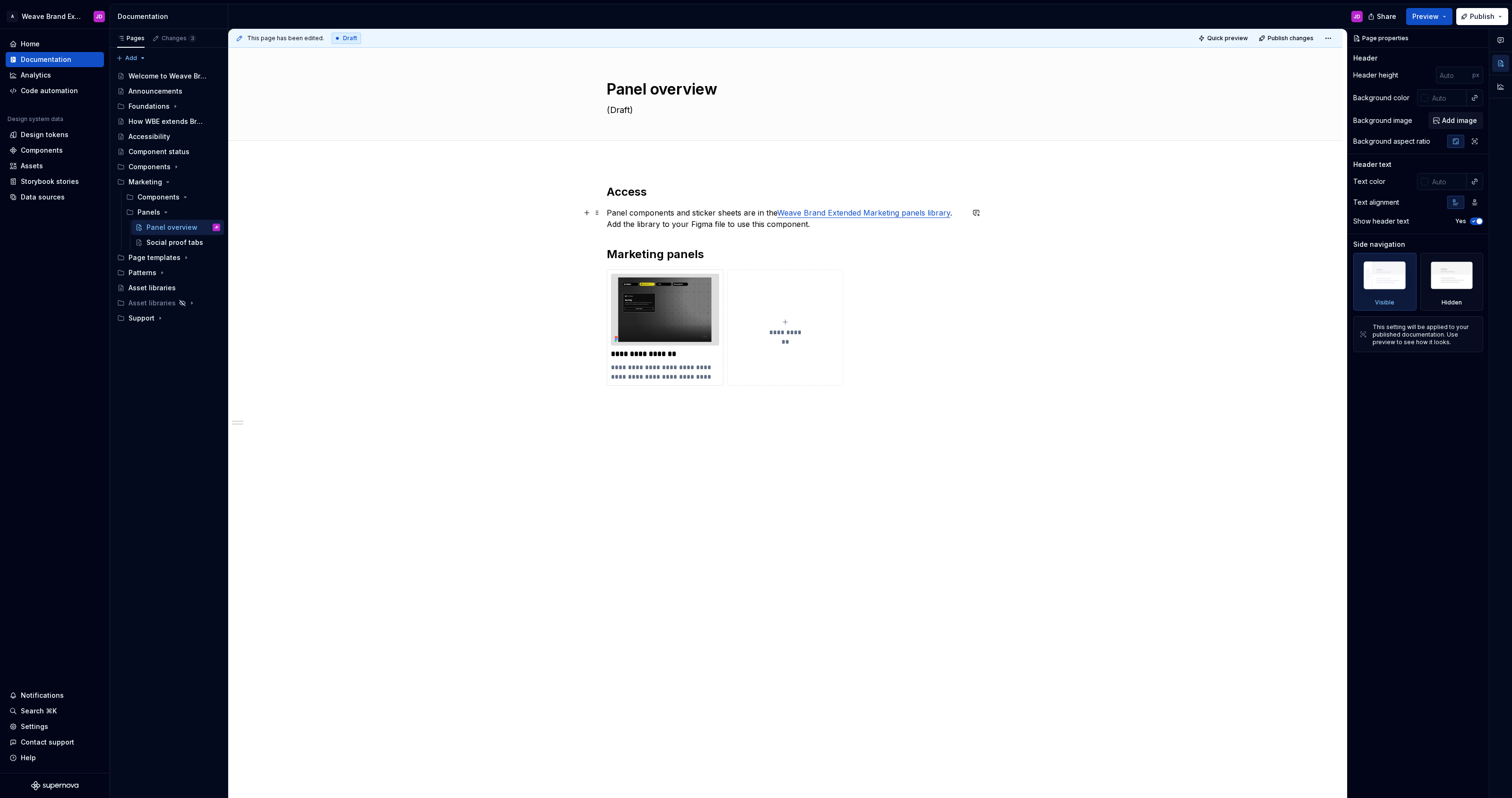
type textarea "*"
click at [817, 226] on p "Panel components and sticker sheets are in the Weave Brand Extended Marketing p…" at bounding box center [785, 218] width 357 height 23
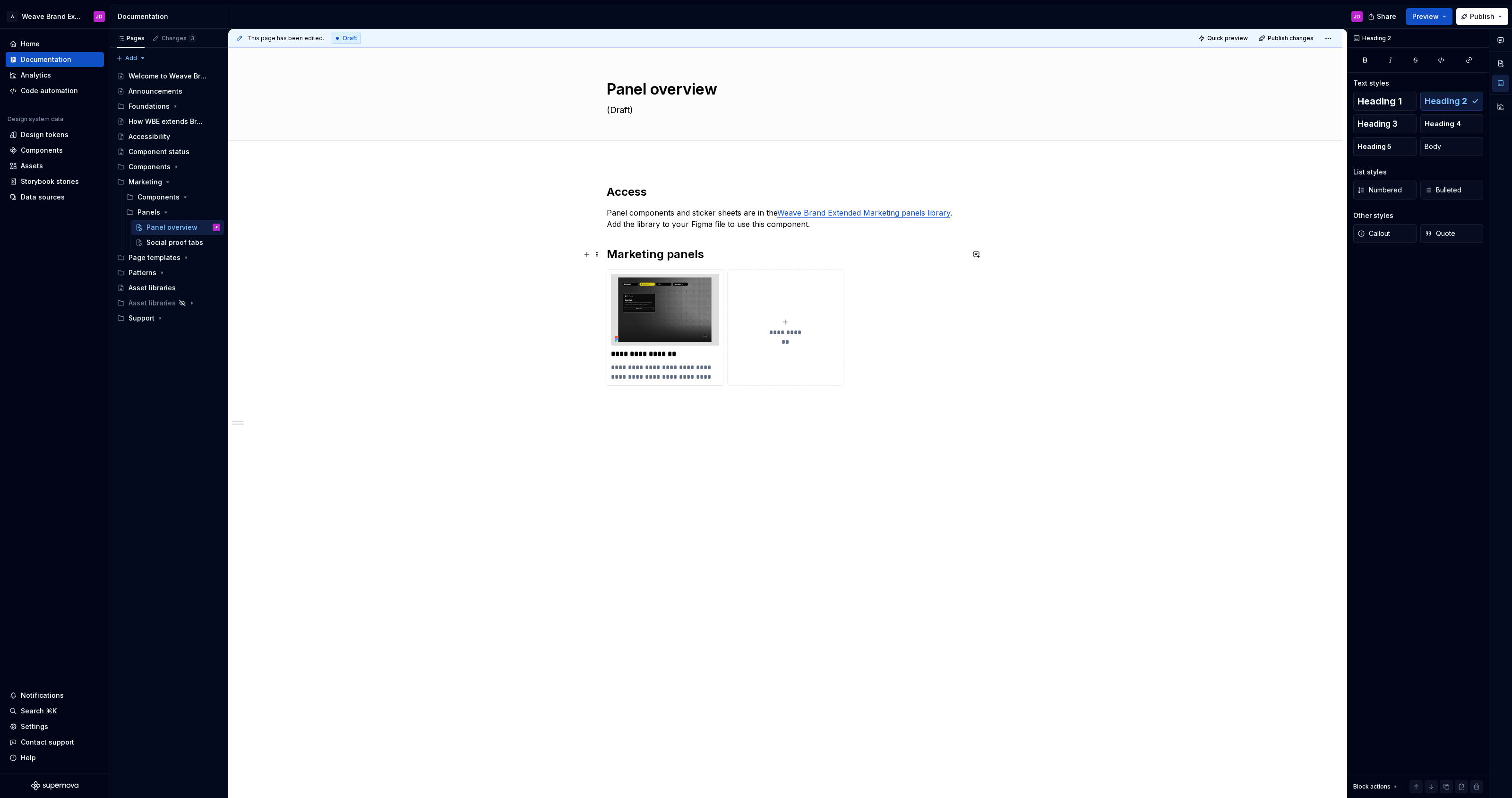
drag, startPoint x: 646, startPoint y: 255, endPoint x: 808, endPoint y: 250, distance: 162.1
click at [646, 255] on h2 "Marketing panels" at bounding box center [785, 254] width 357 height 15
click at [828, 225] on p "Panel components and sticker sheets are in the Weave Brand Extended Marketing p…" at bounding box center [785, 218] width 357 height 23
click at [637, 193] on h2 "Access" at bounding box center [785, 192] width 357 height 15
click at [842, 224] on p "Panel components and sticker sheets are in the Weave Brand Extended Marketing p…" at bounding box center [785, 218] width 357 height 23
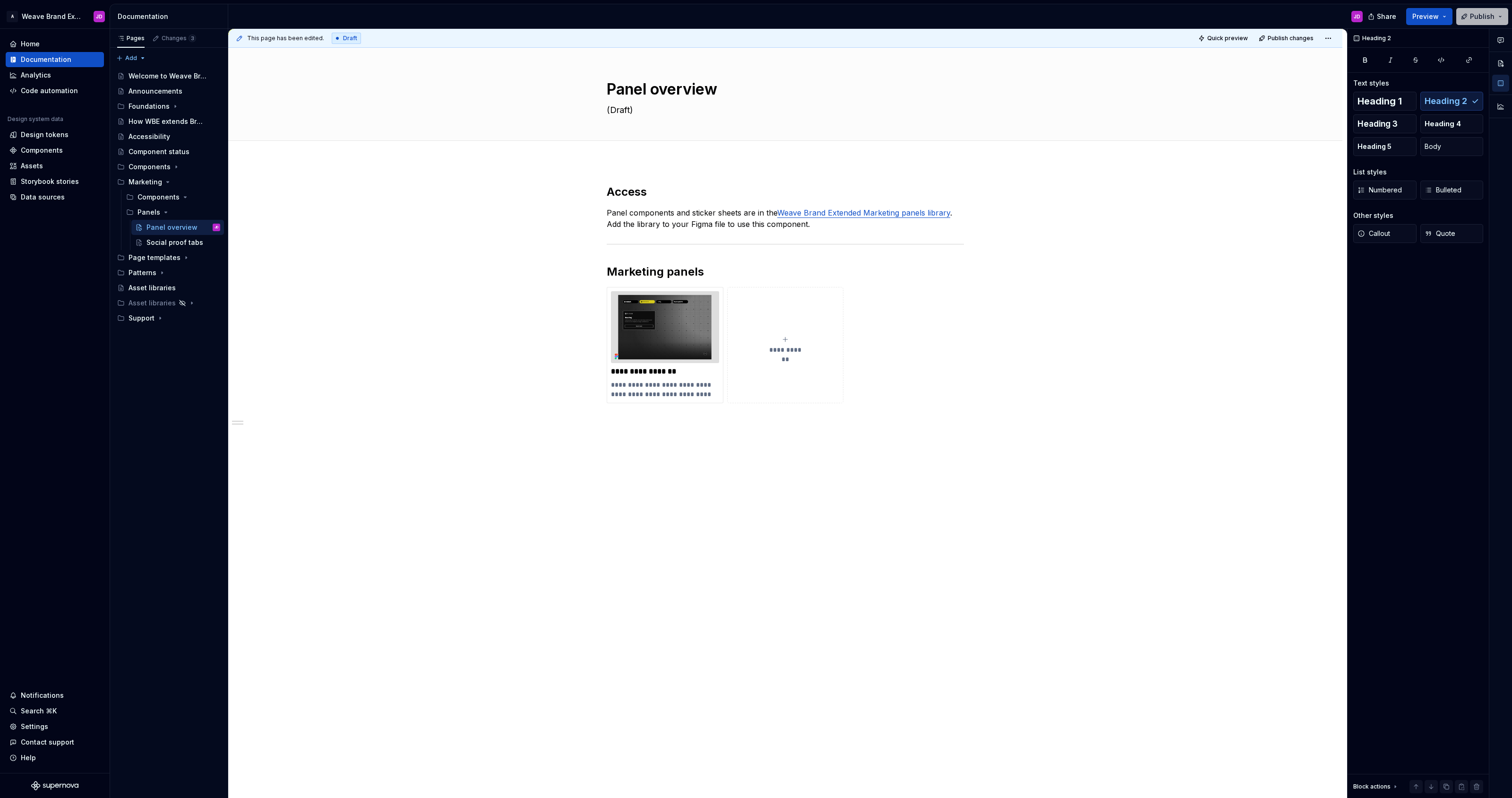
click at [1475, 14] on span "Publish" at bounding box center [1482, 16] width 25 height 9
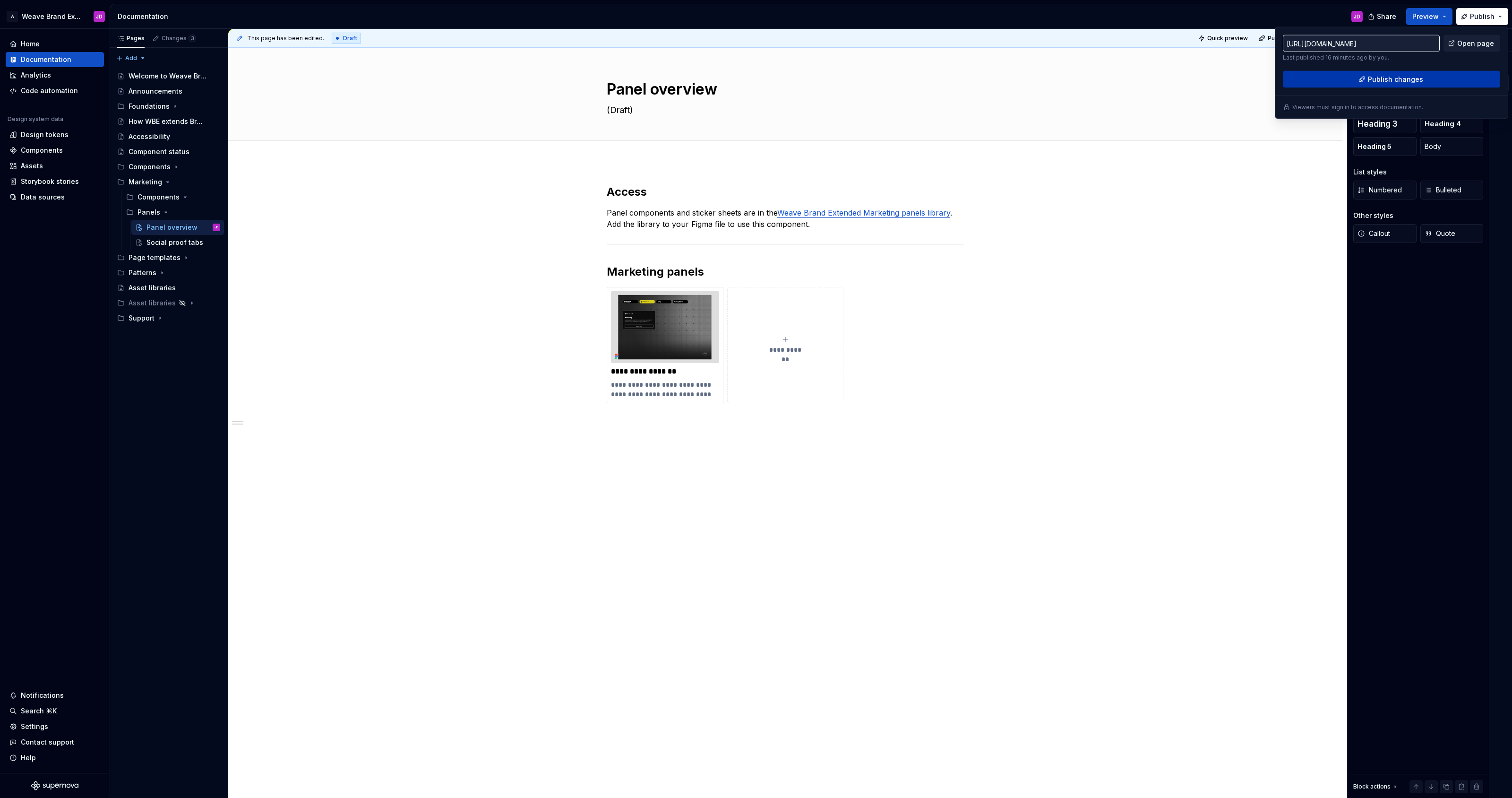
click at [1410, 78] on span "Publish changes" at bounding box center [1395, 79] width 55 height 9
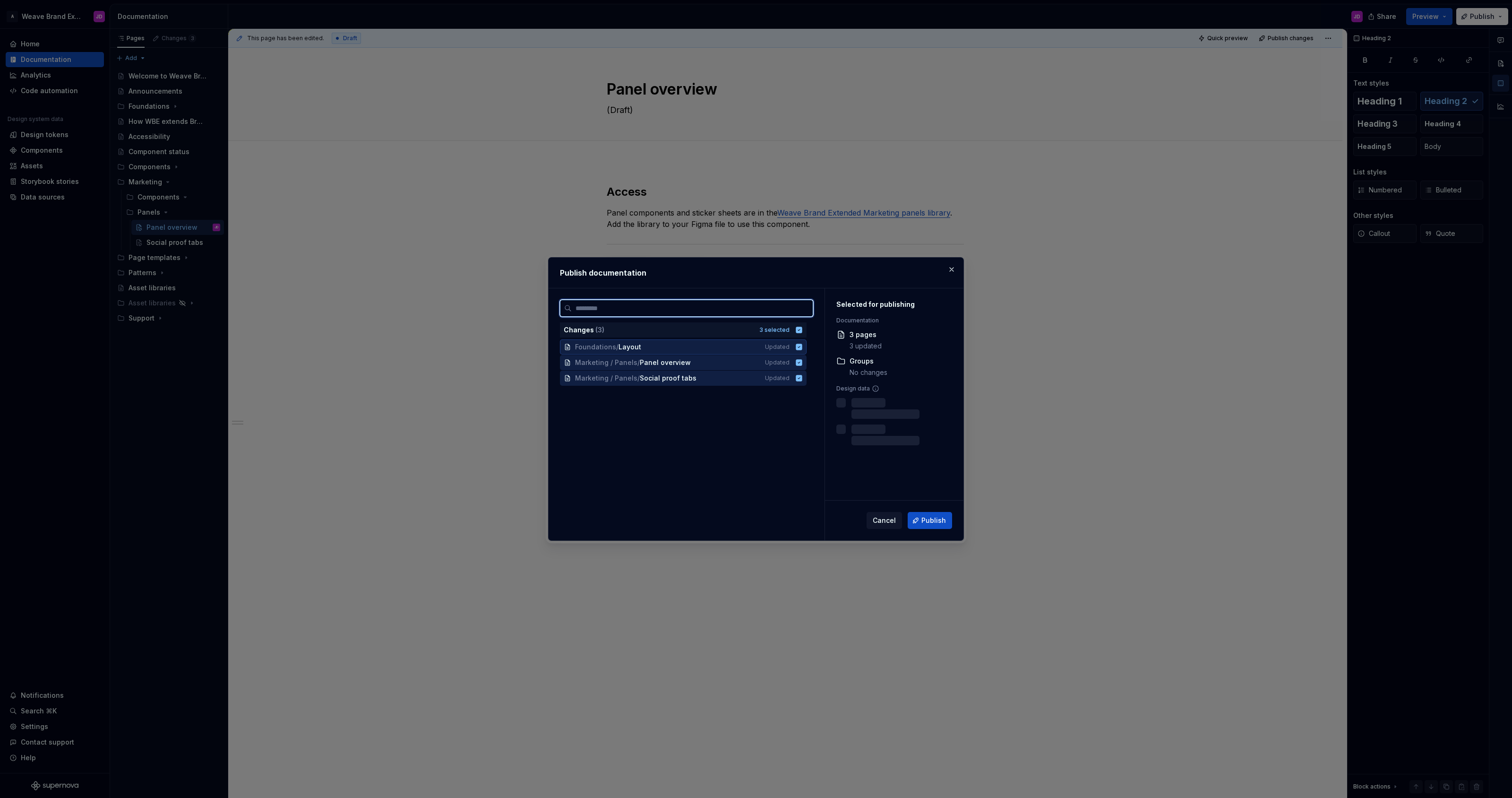
click at [802, 348] on icon at bounding box center [799, 346] width 6 height 6
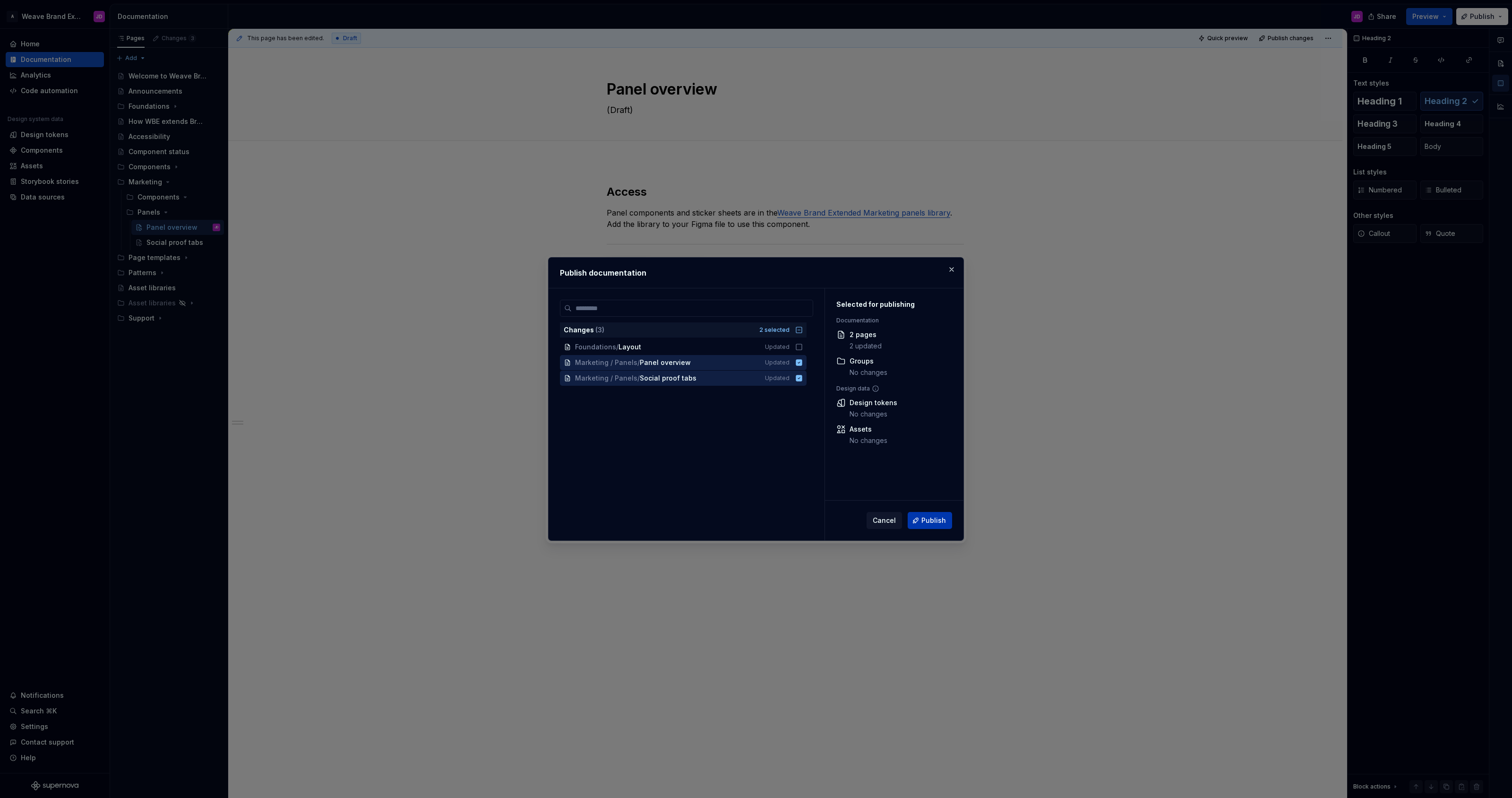
click at [932, 516] on span "Publish" at bounding box center [934, 520] width 25 height 9
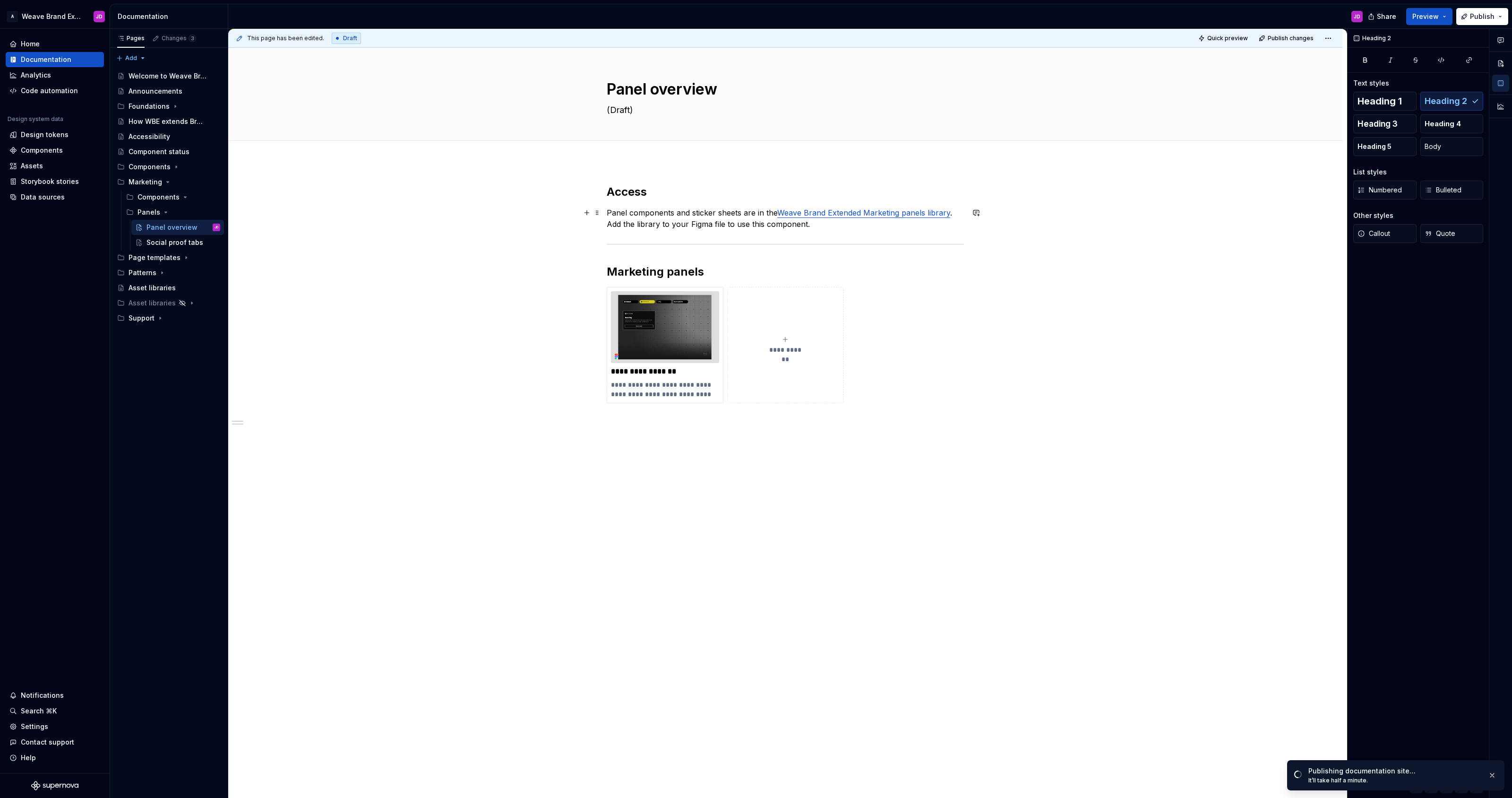
click at [757, 224] on p "Panel components and sticker sheets are in the Weave Brand Extended Marketing p…" at bounding box center [785, 218] width 357 height 23
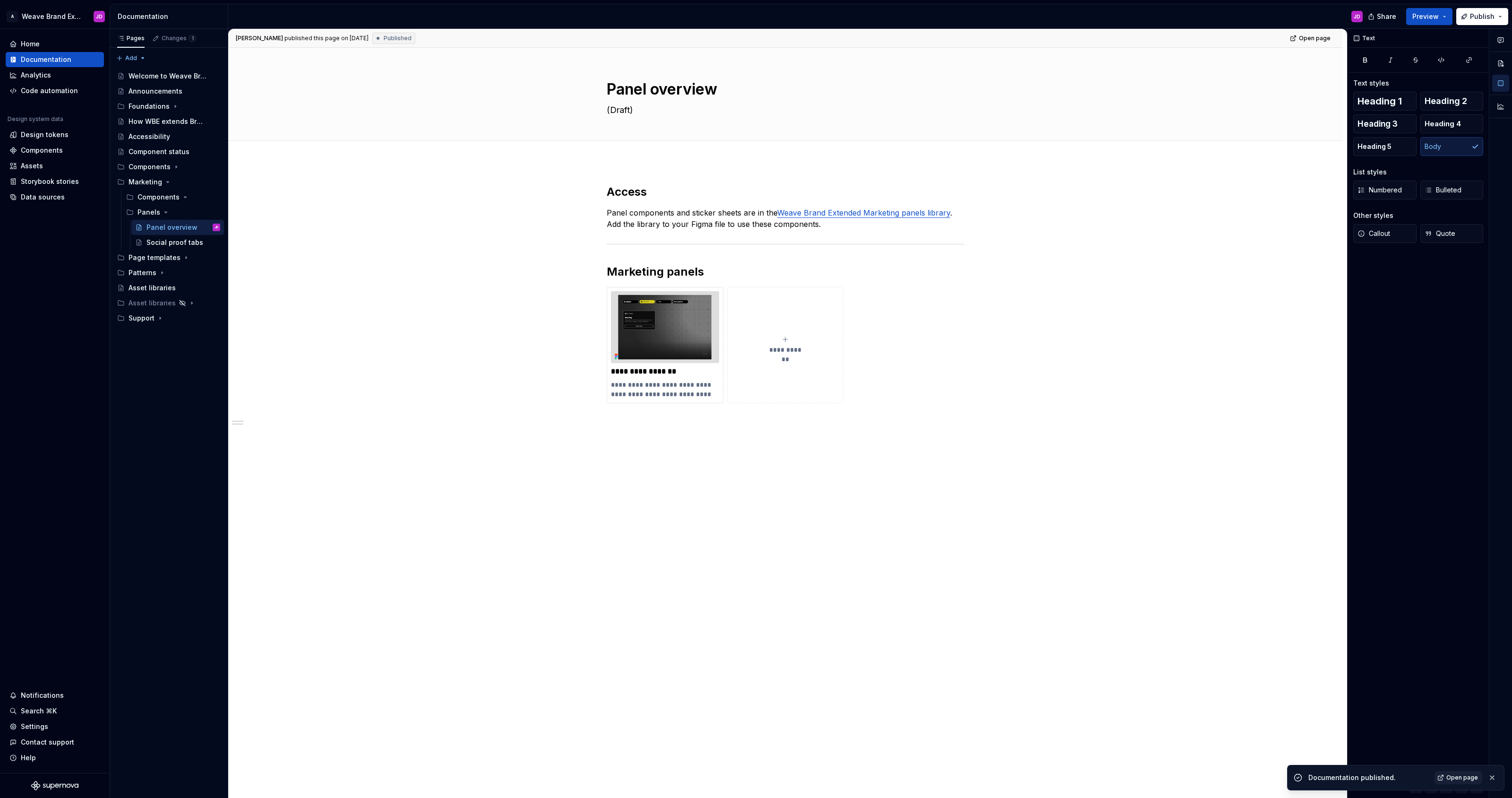
click at [1472, 6] on div "Share Preview Publish" at bounding box center [1441, 16] width 142 height 24
click at [1471, 12] on button "Publish" at bounding box center [1482, 16] width 52 height 17
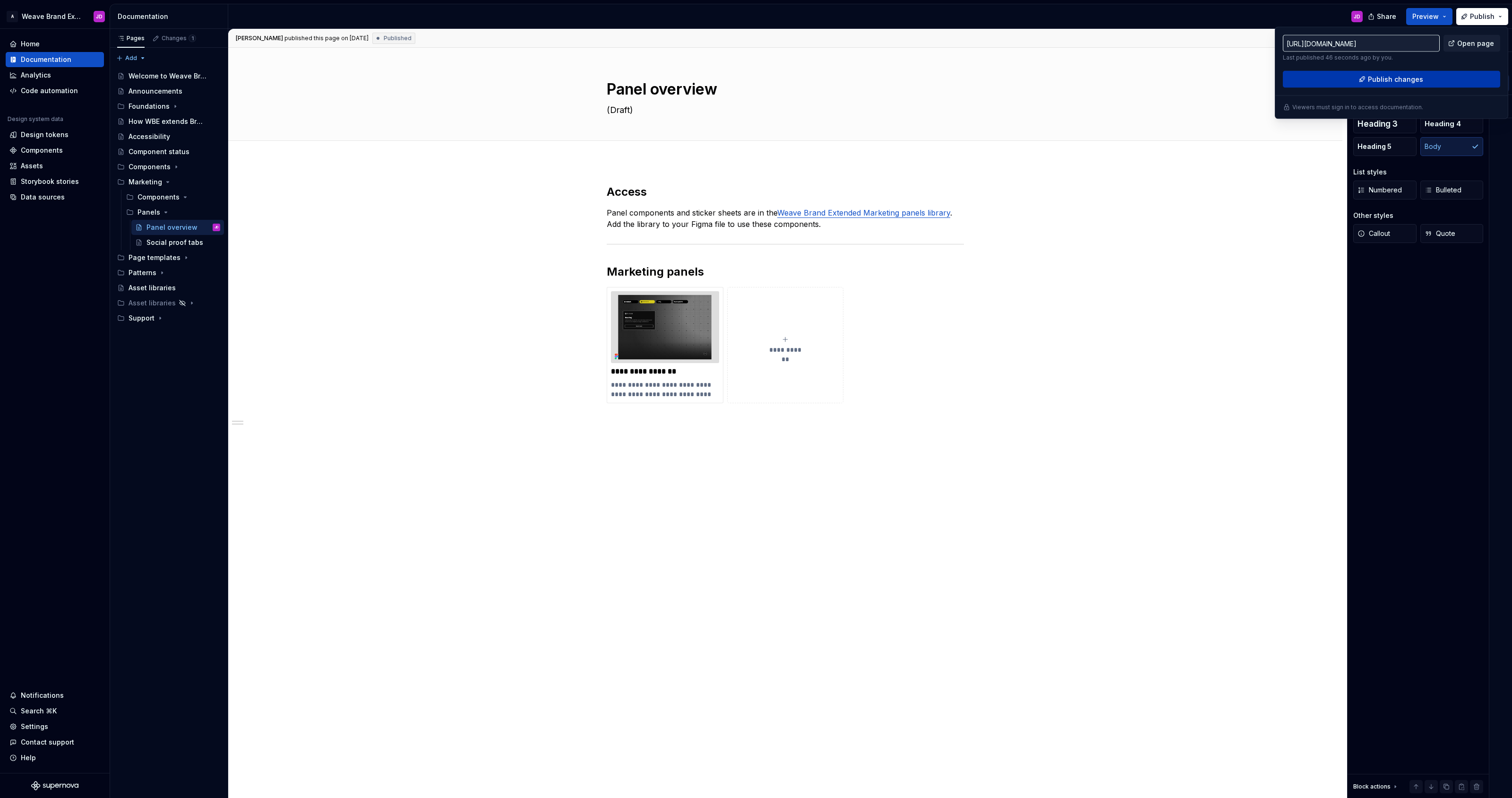
click at [1405, 79] on span "Publish changes" at bounding box center [1395, 79] width 55 height 9
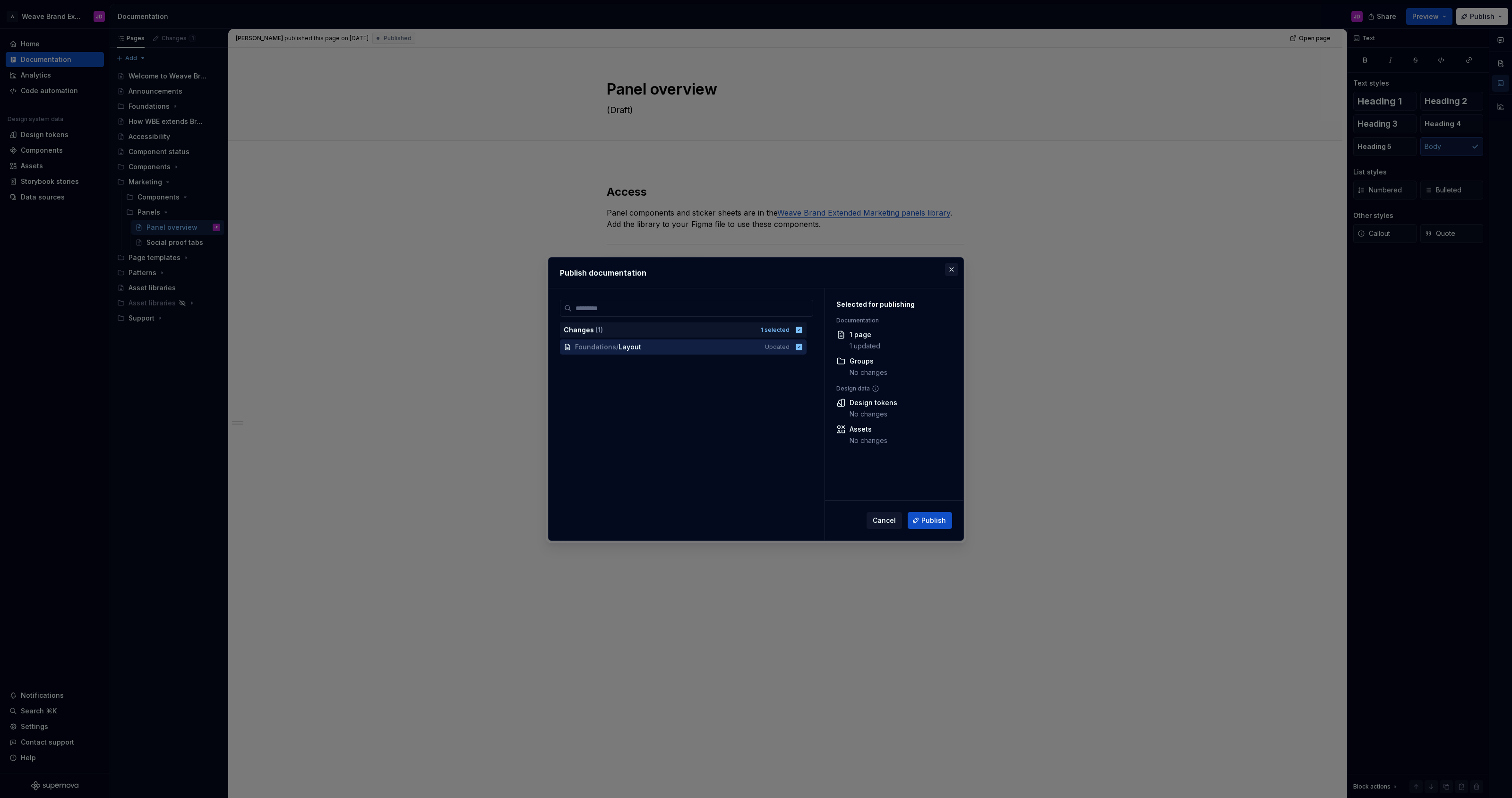
click at [950, 269] on button "button" at bounding box center [951, 270] width 14 height 14
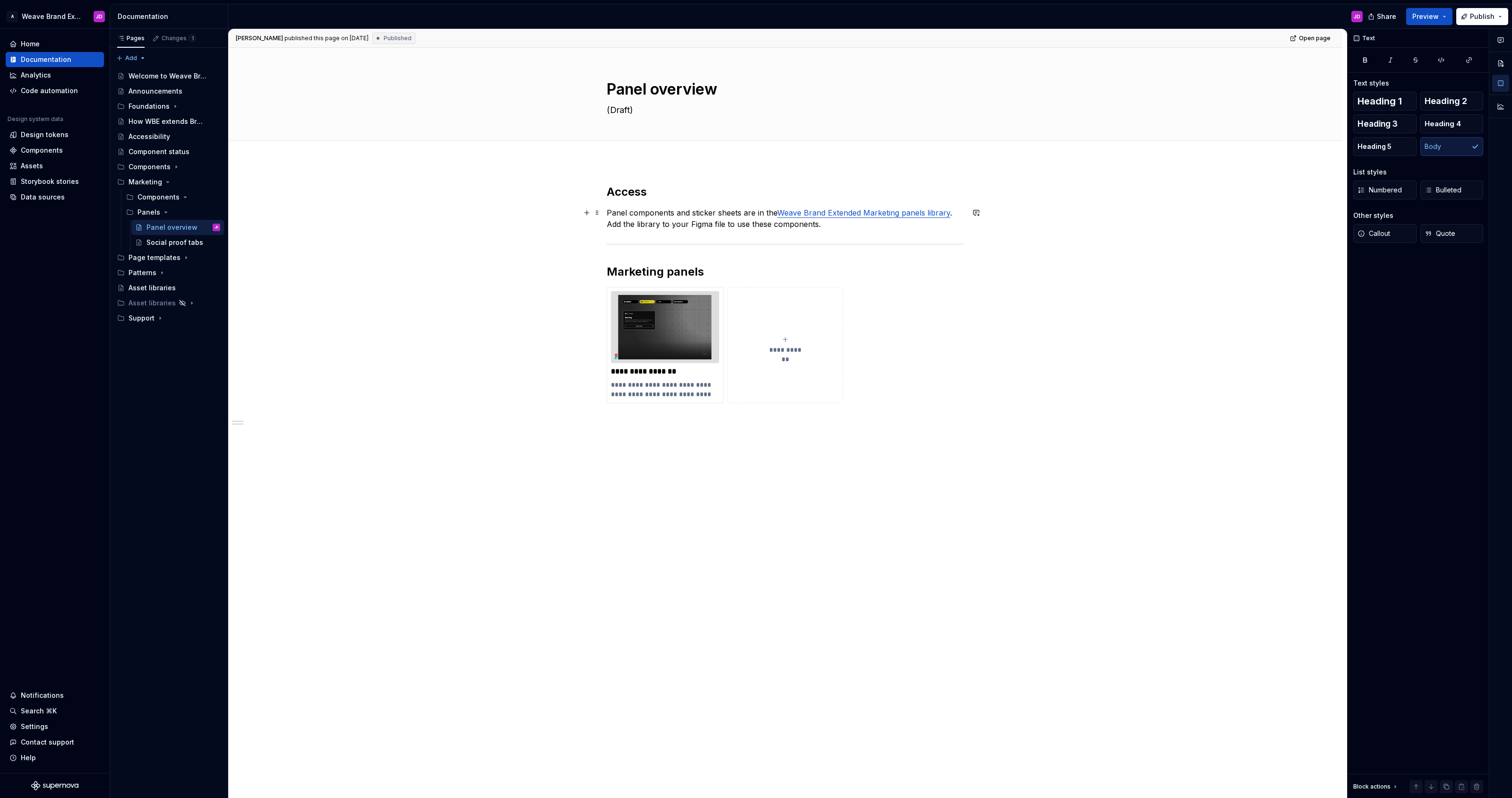
click at [761, 222] on p "Panel components and sticker sheets are in the Weave Brand Extended Marketing p…" at bounding box center [785, 218] width 357 height 23
click at [1480, 16] on span "Publish" at bounding box center [1482, 16] width 25 height 9
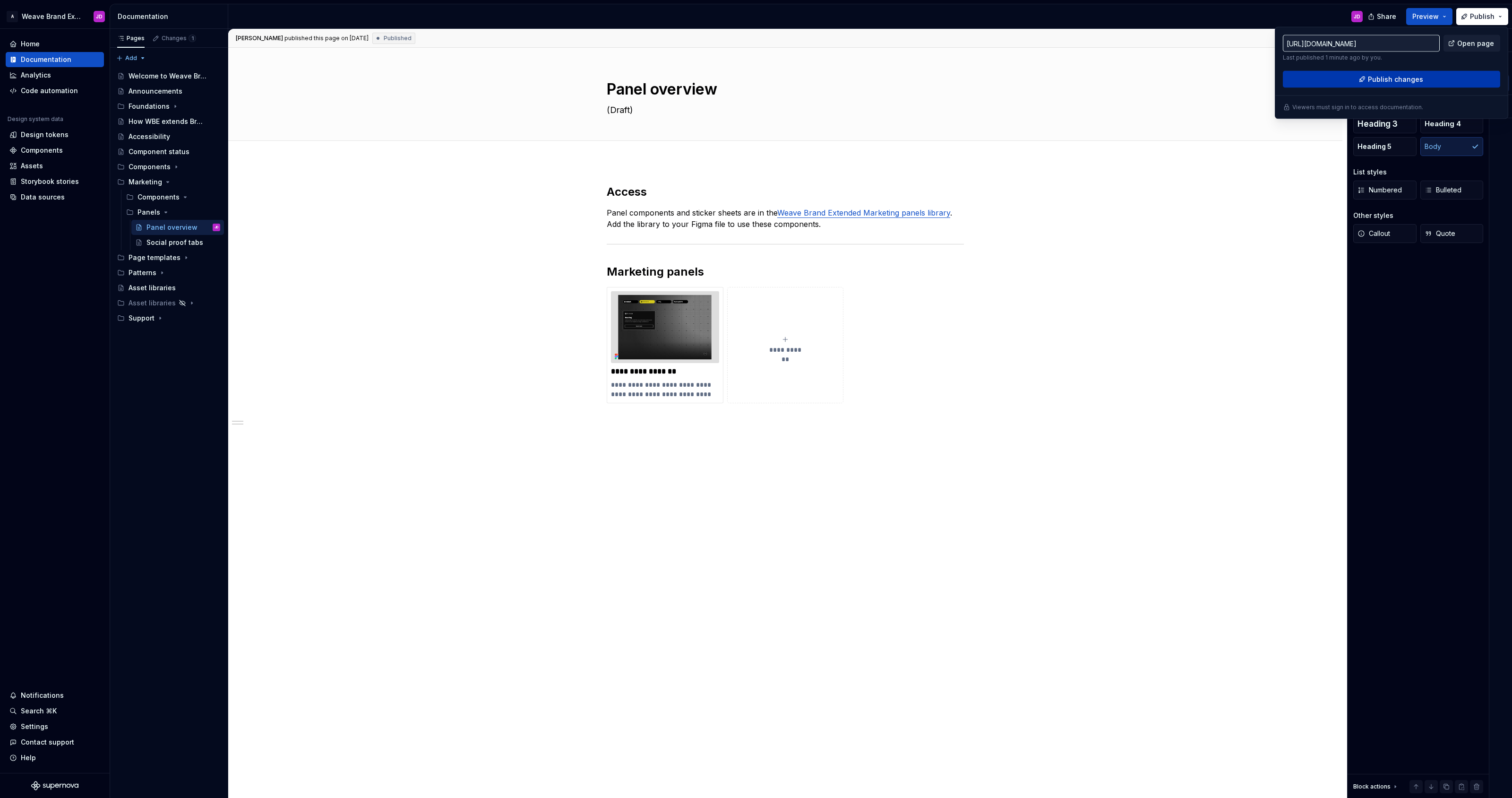
click at [1399, 79] on span "Publish changes" at bounding box center [1395, 79] width 55 height 9
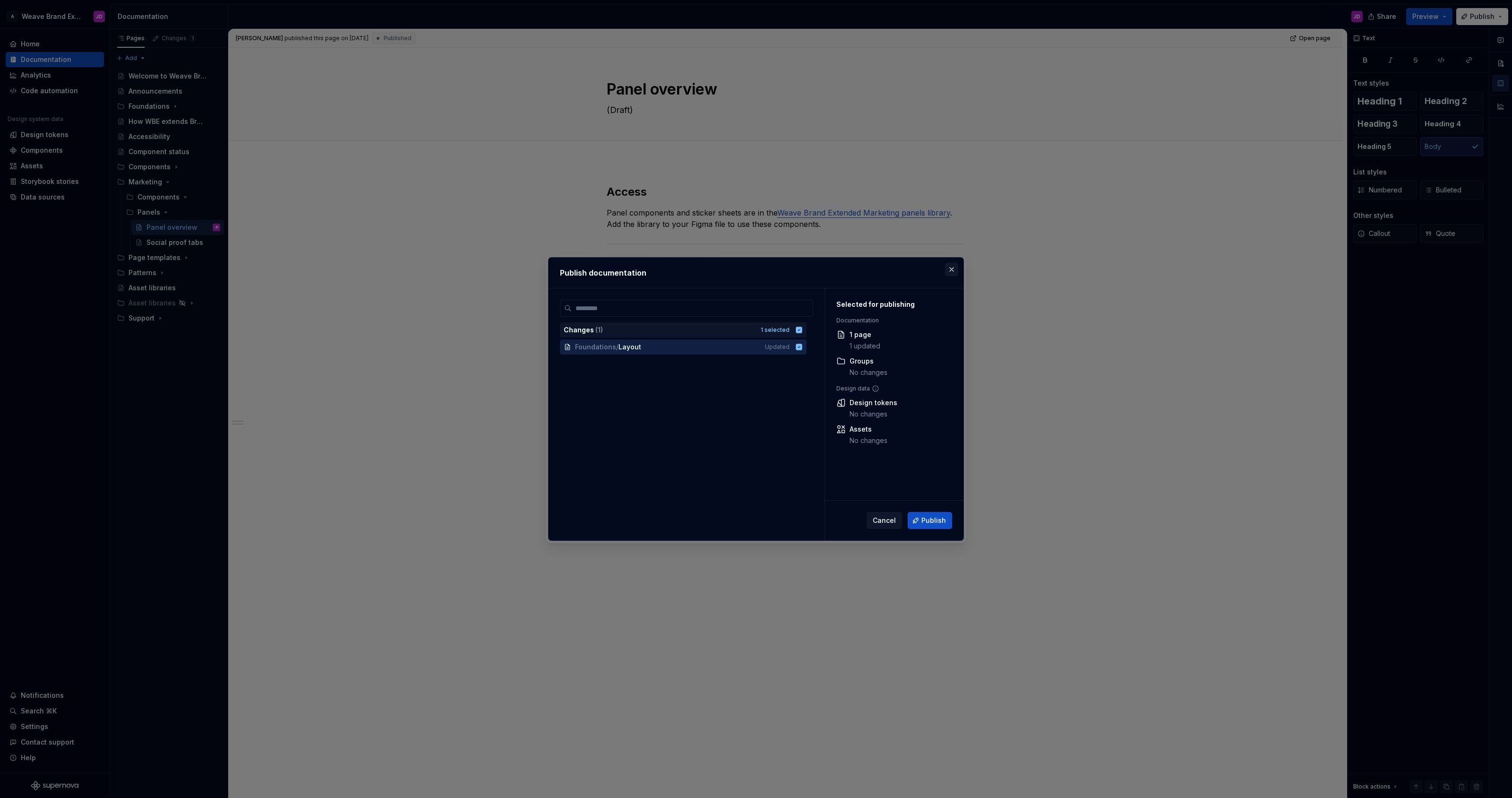
click at [951, 271] on button "button" at bounding box center [951, 270] width 14 height 14
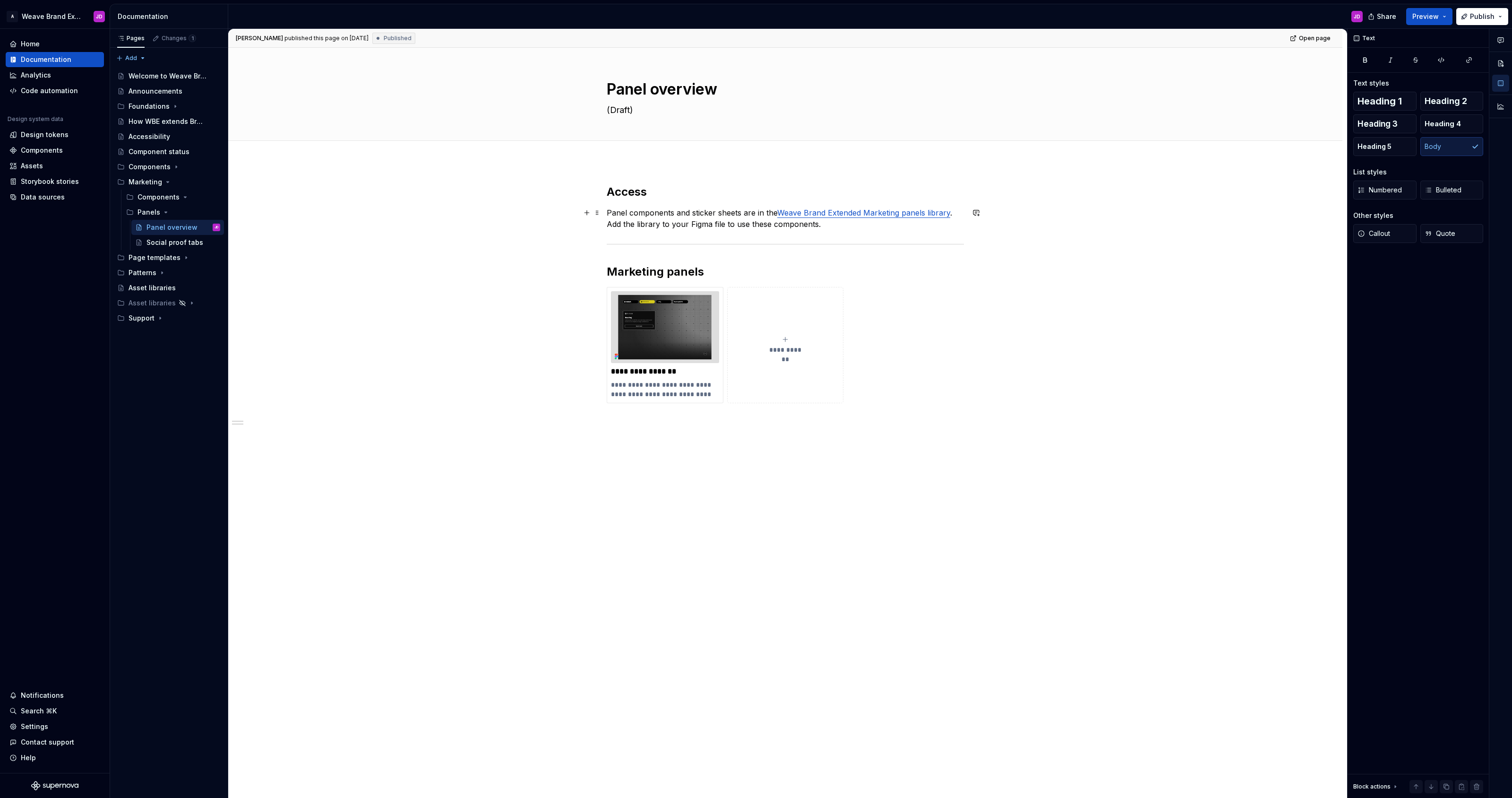
click at [838, 223] on p "Panel components and sticker sheets are in the Weave Brand Extended Marketing p…" at bounding box center [785, 218] width 357 height 23
click at [875, 447] on div "**********" at bounding box center [785, 408] width 1114 height 493
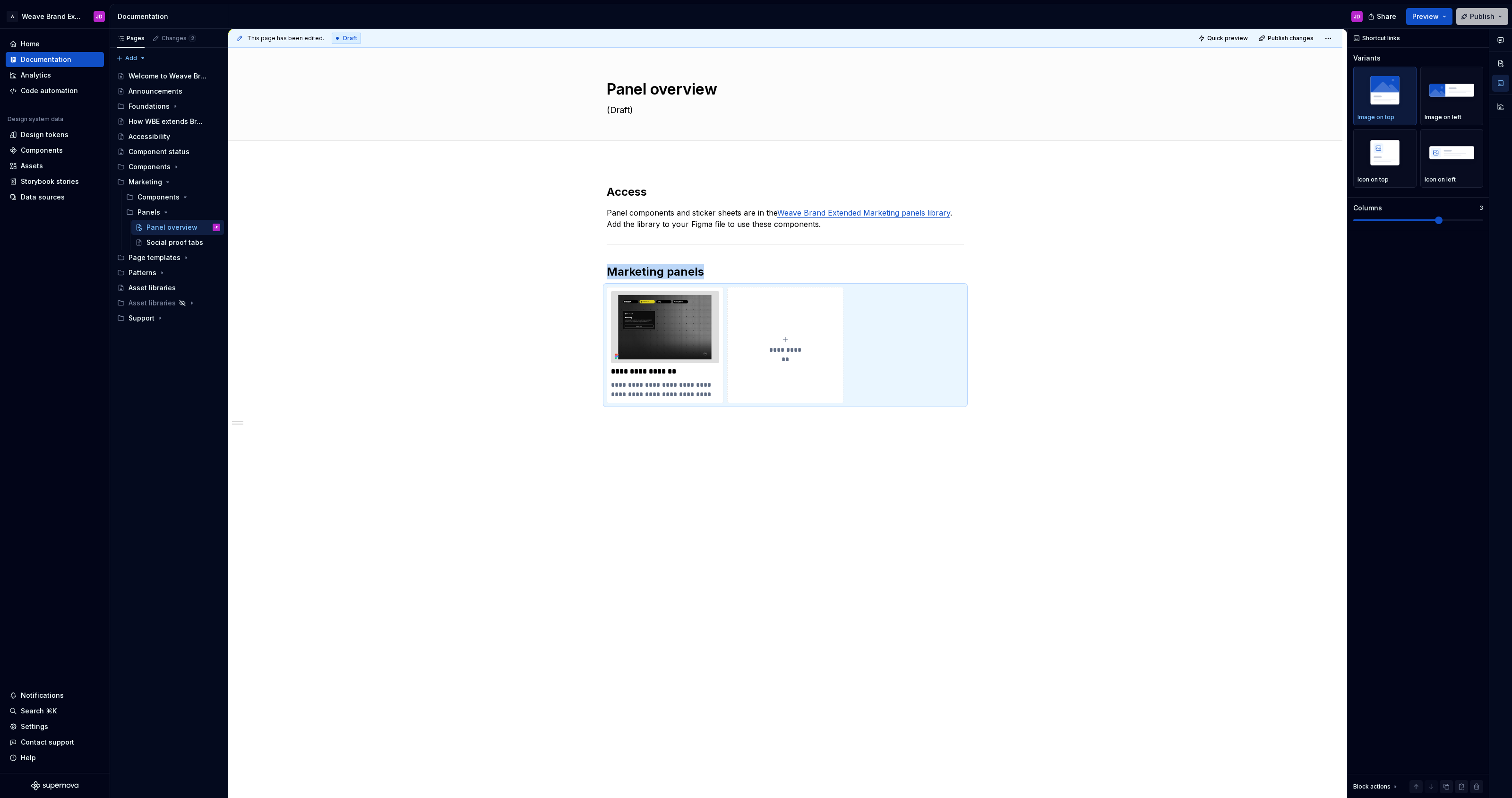
click at [1479, 17] on span "Publish" at bounding box center [1482, 16] width 25 height 9
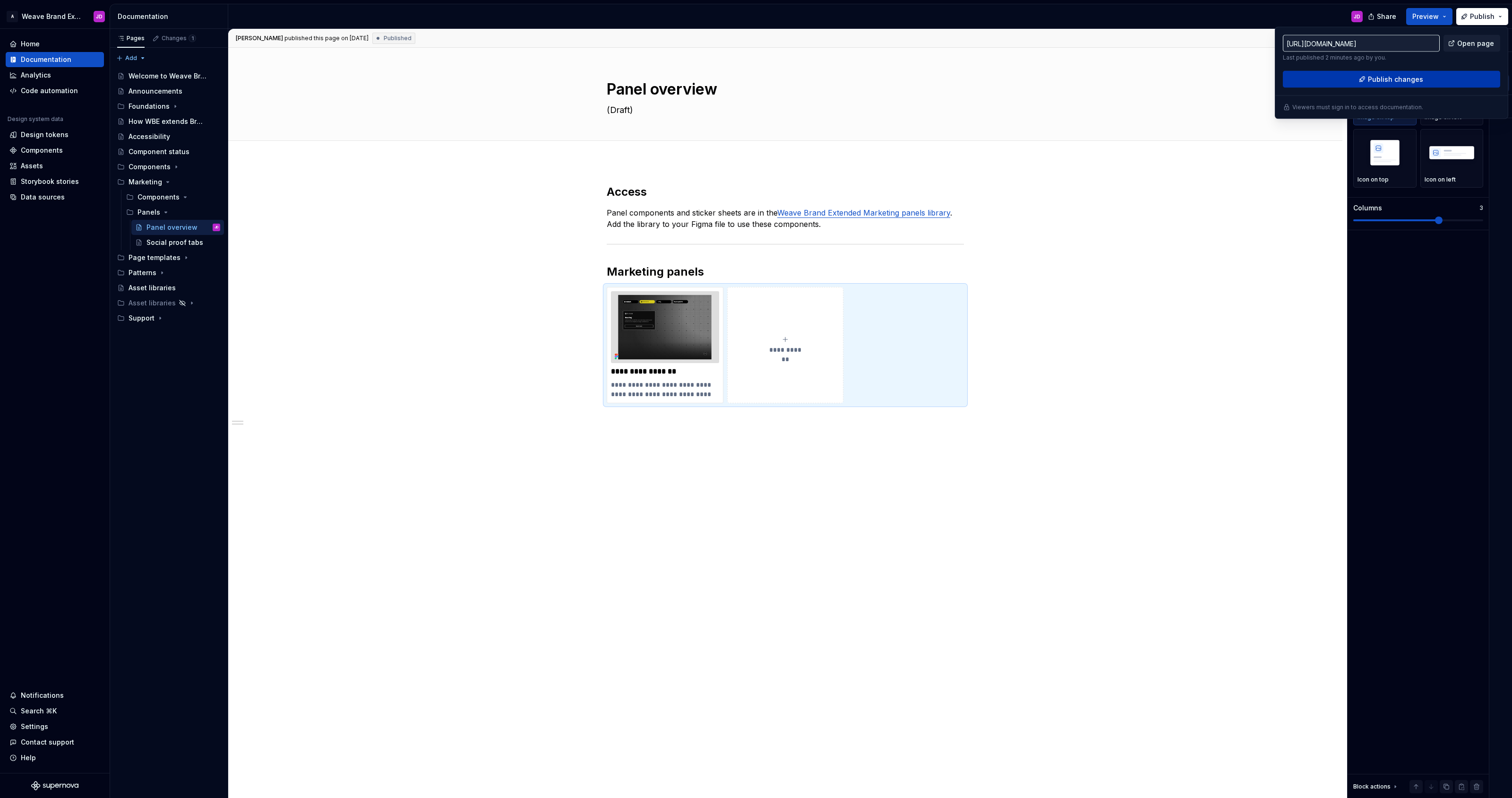
click at [1412, 80] on span "Publish changes" at bounding box center [1395, 79] width 55 height 9
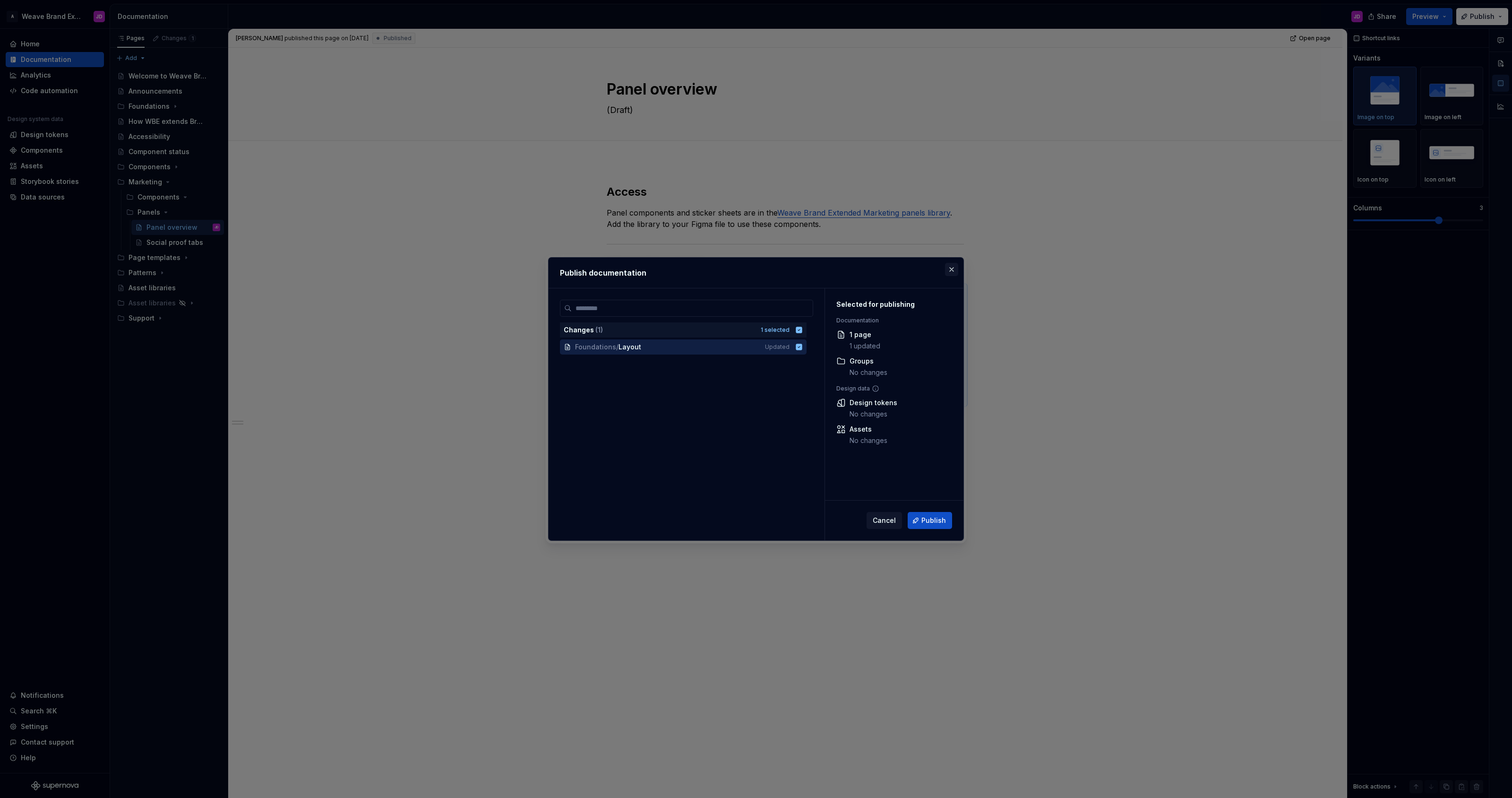
click at [953, 270] on button "button" at bounding box center [951, 270] width 14 height 14
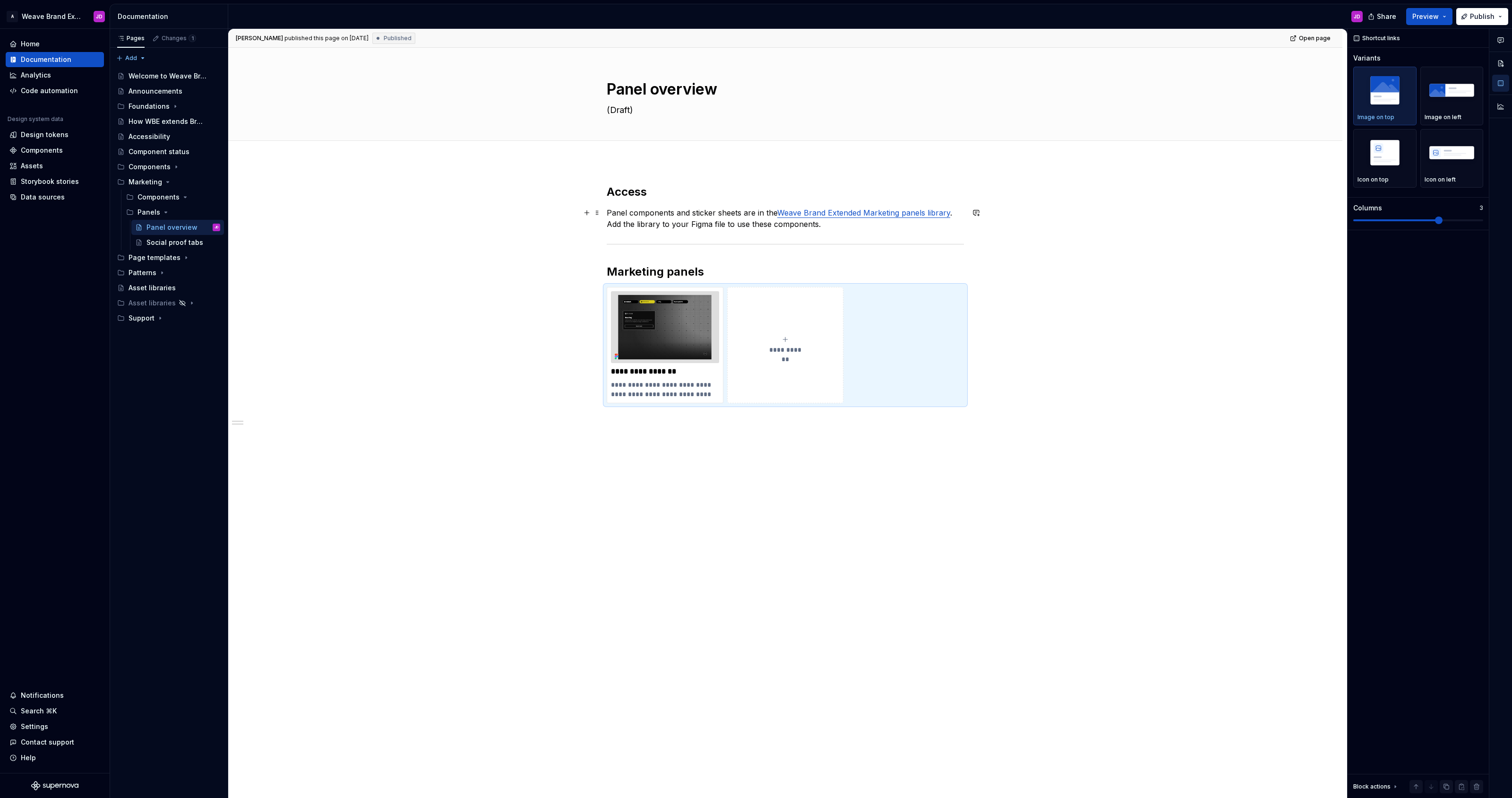
click at [856, 224] on p "Panel components and sticker sheets are in the Weave Brand Extended Marketing p…" at bounding box center [785, 218] width 357 height 23
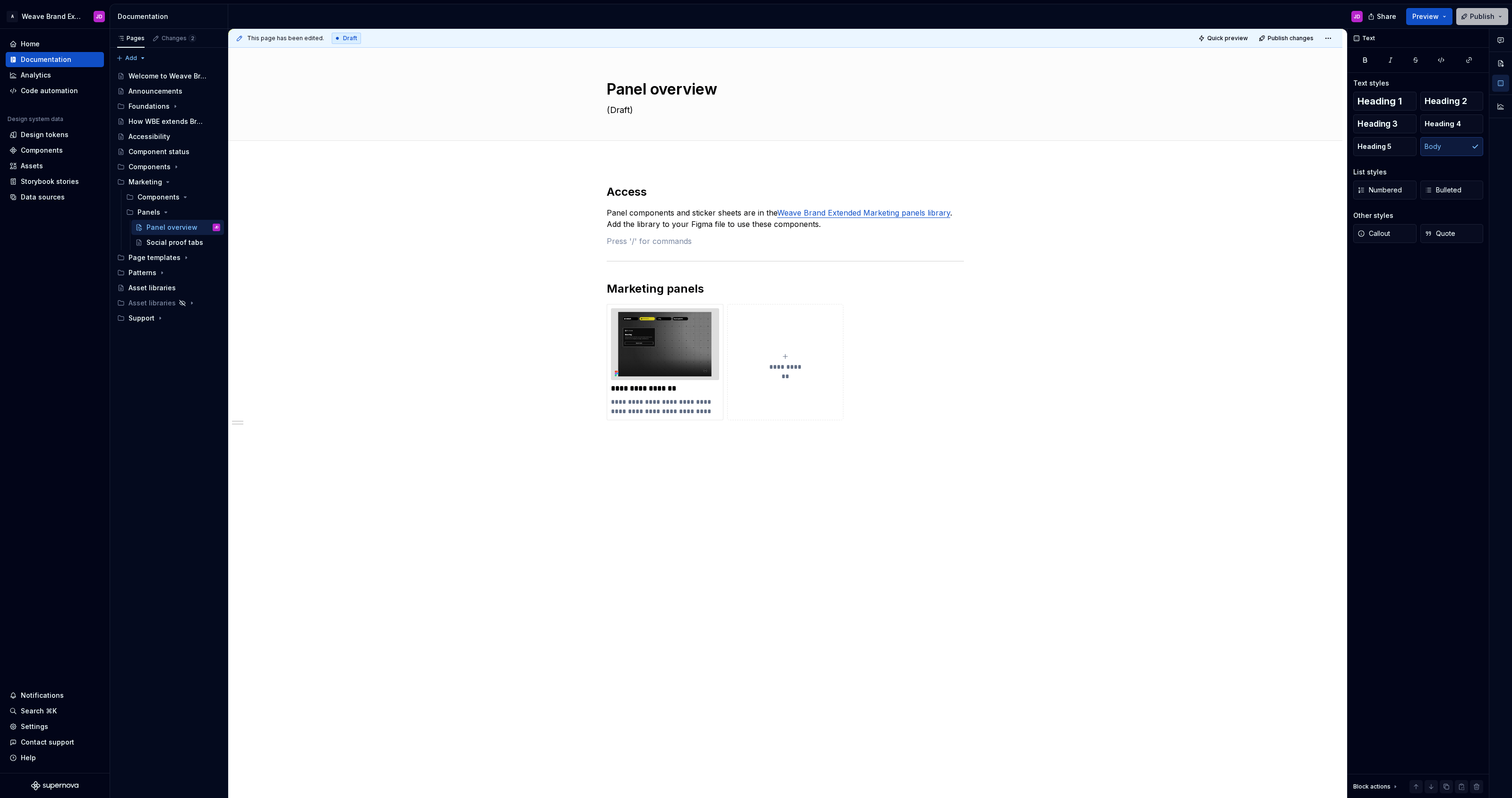
click at [1476, 16] on span "Publish" at bounding box center [1482, 16] width 25 height 9
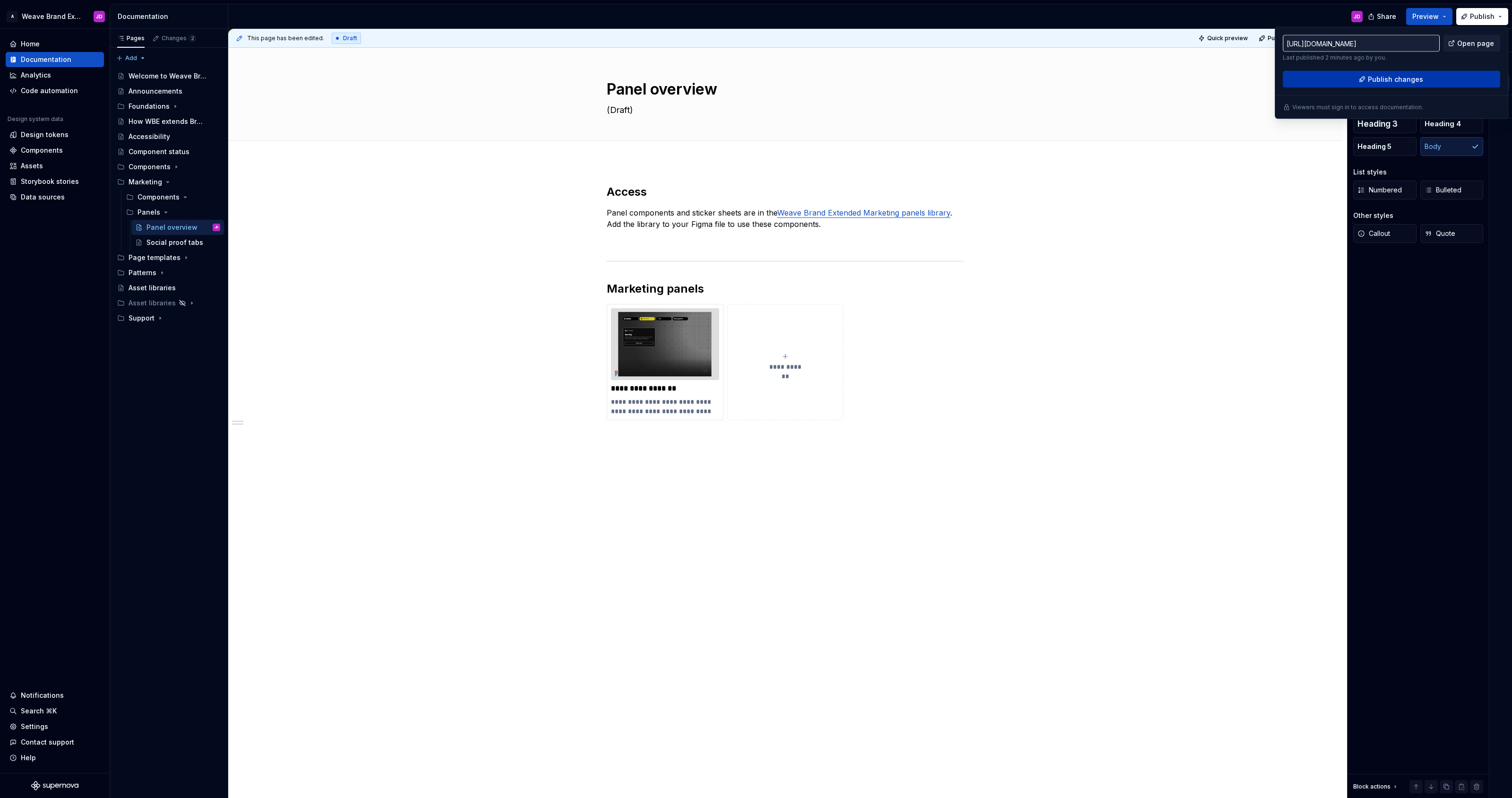
click at [1404, 80] on span "Publish changes" at bounding box center [1395, 79] width 55 height 9
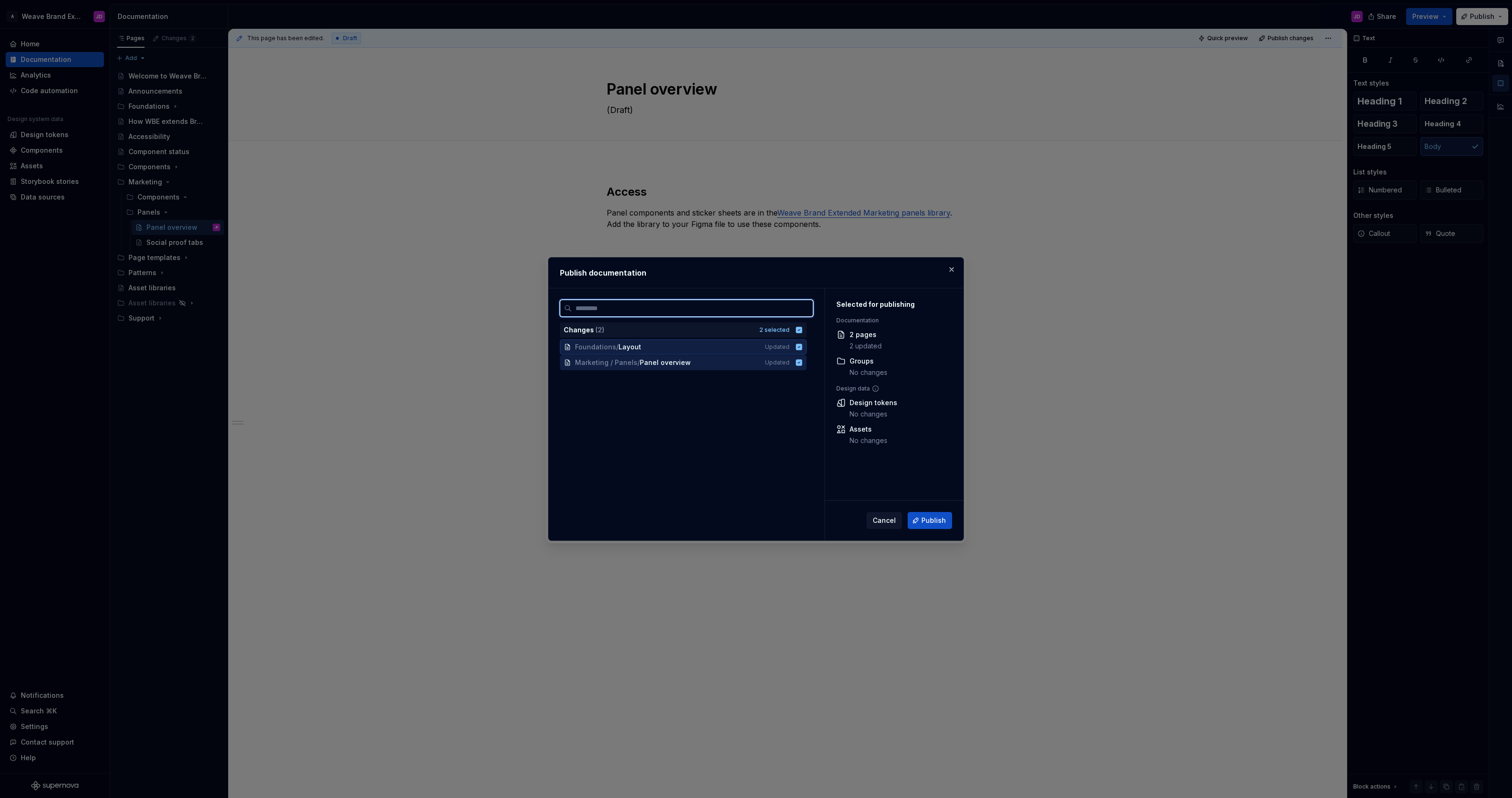
click at [806, 351] on div "Foundations / Layout Updated" at bounding box center [683, 347] width 247 height 15
drag, startPoint x: 801, startPoint y: 345, endPoint x: 806, endPoint y: 366, distance: 21.6
click at [801, 345] on icon at bounding box center [799, 346] width 8 height 8
click at [938, 518] on span "Publish" at bounding box center [934, 520] width 25 height 9
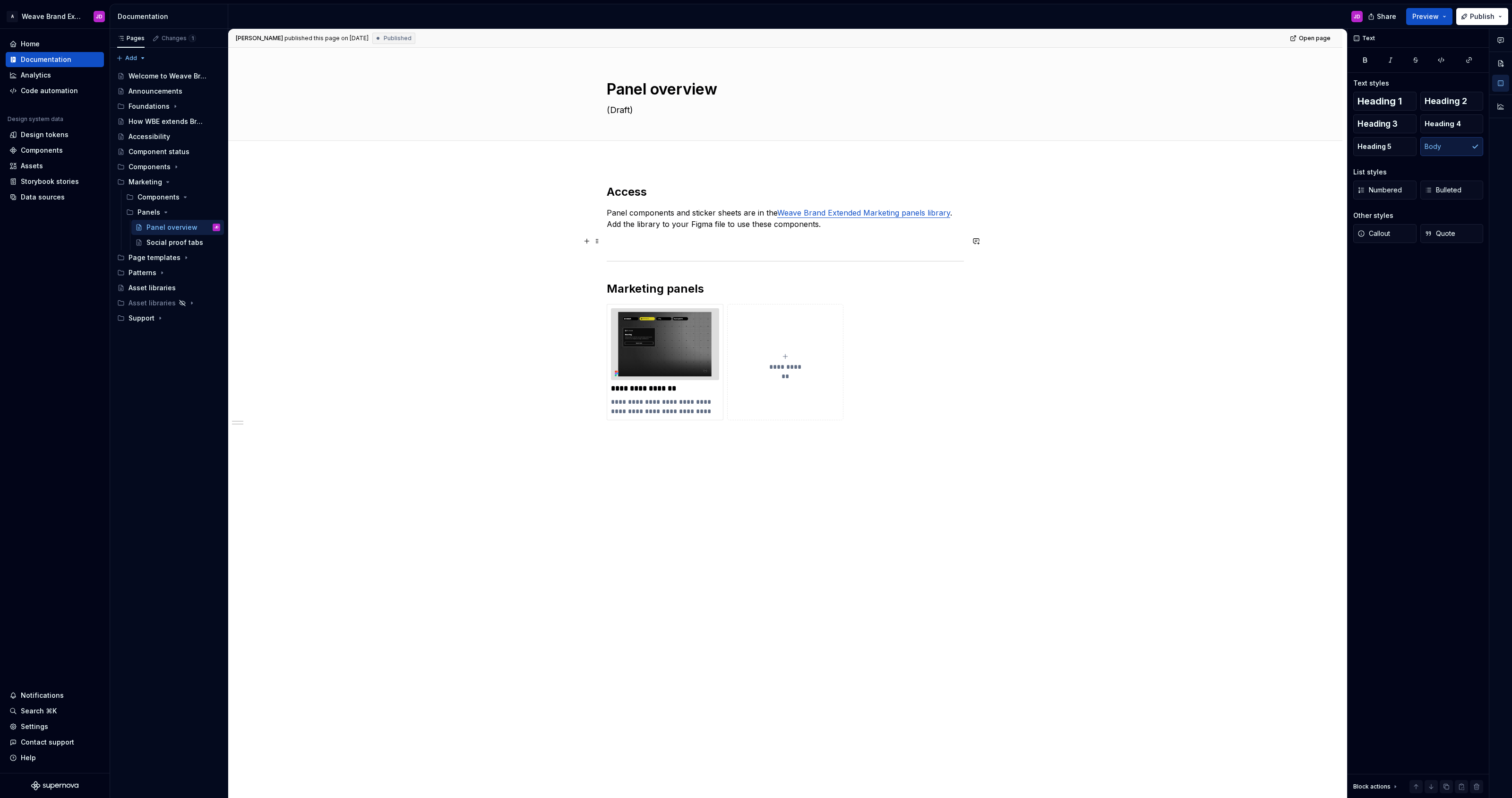
click at [897, 237] on p at bounding box center [785, 241] width 357 height 11
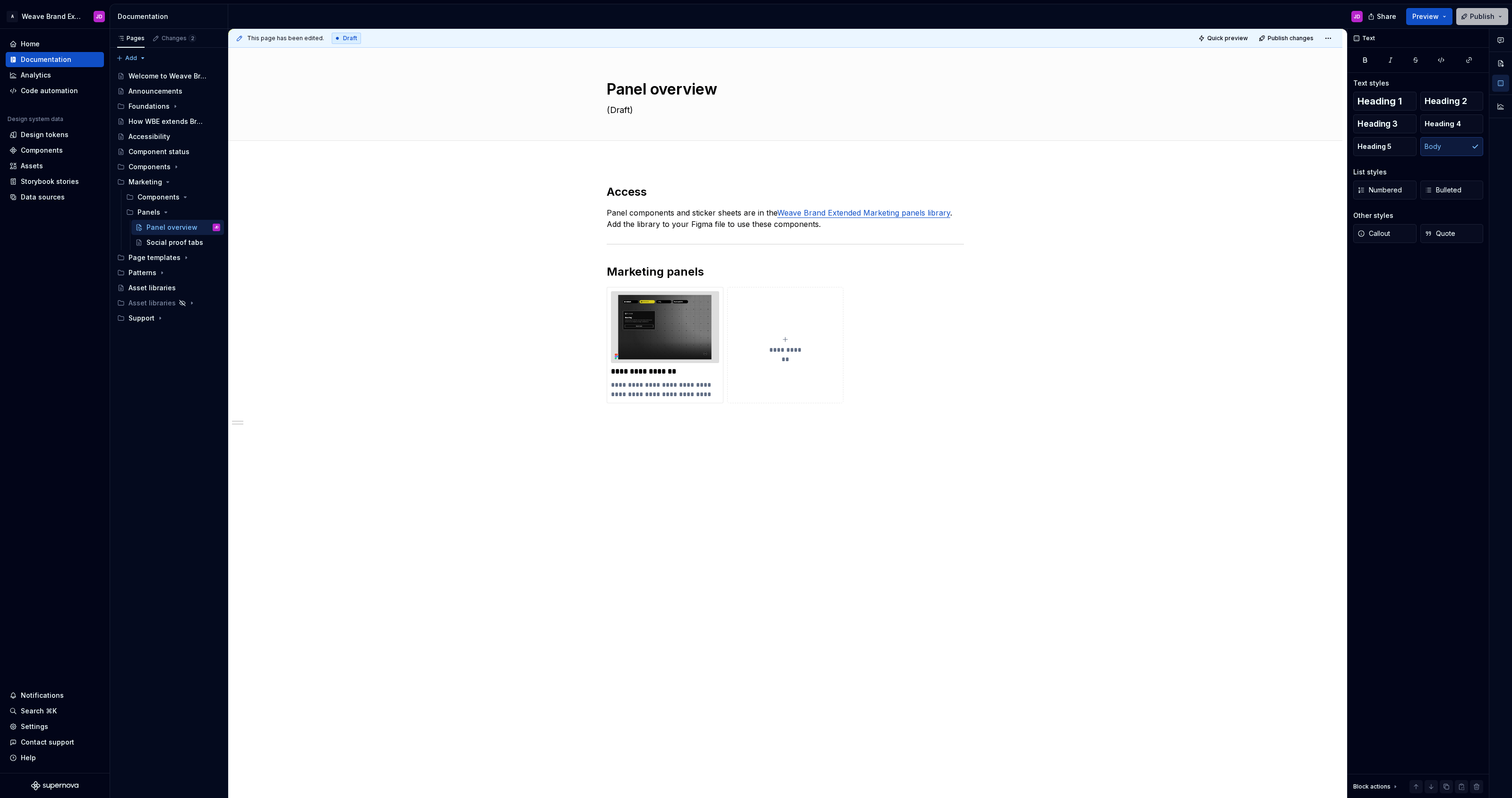
click at [1487, 16] on span "Publish" at bounding box center [1482, 16] width 25 height 9
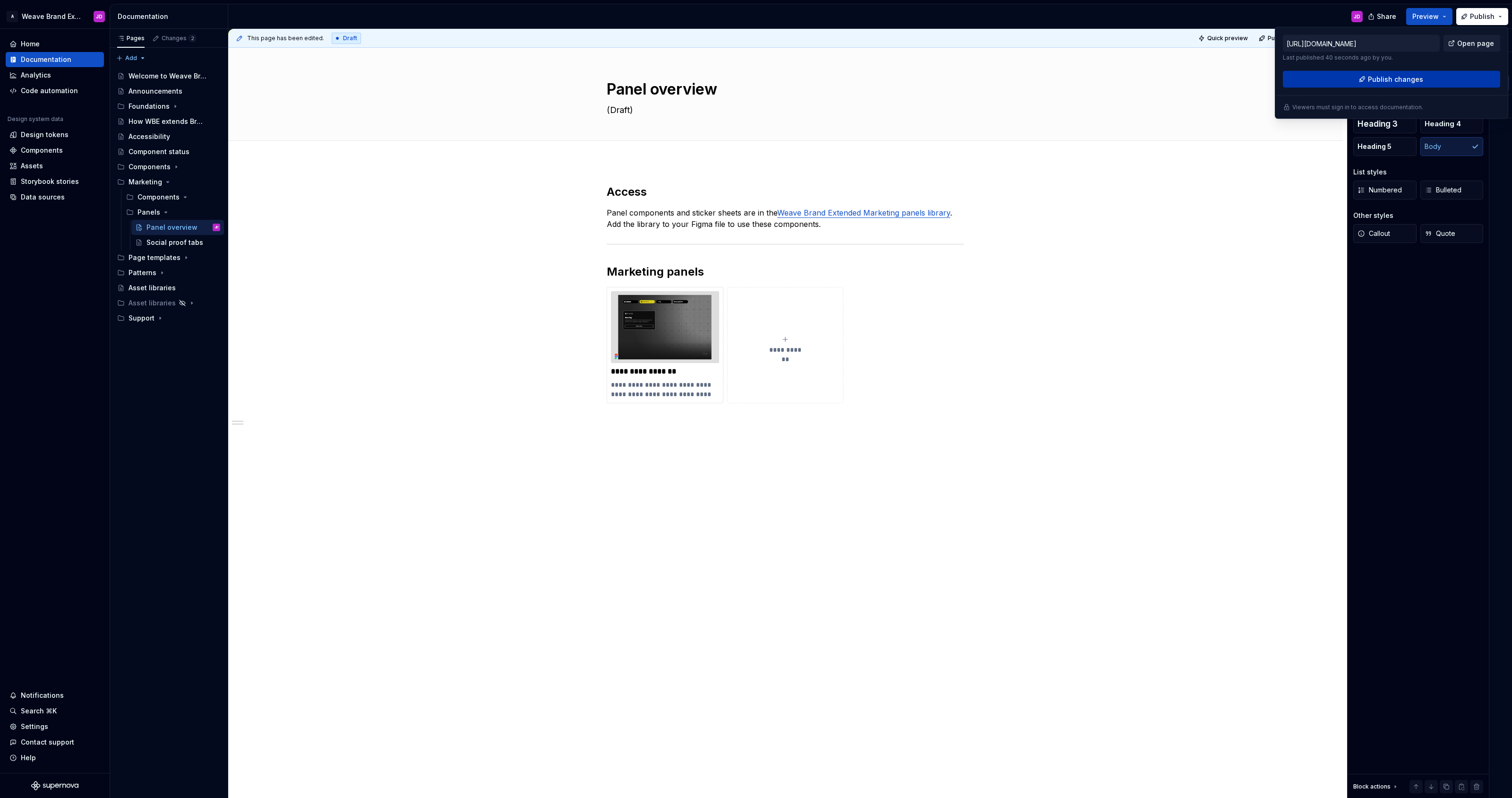
click at [1373, 79] on span "Publish changes" at bounding box center [1395, 79] width 55 height 9
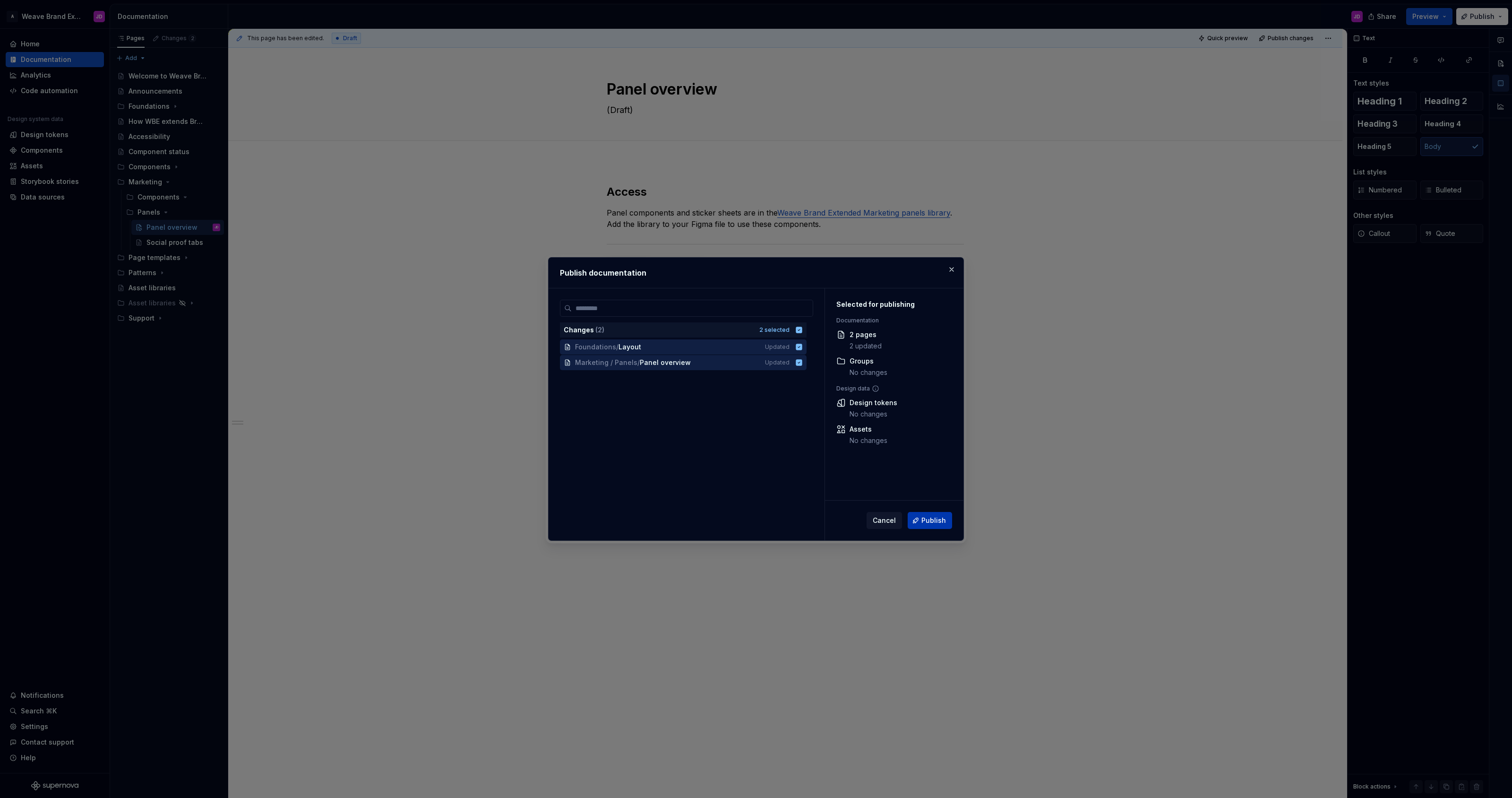
click at [939, 520] on span "Publish" at bounding box center [934, 520] width 25 height 9
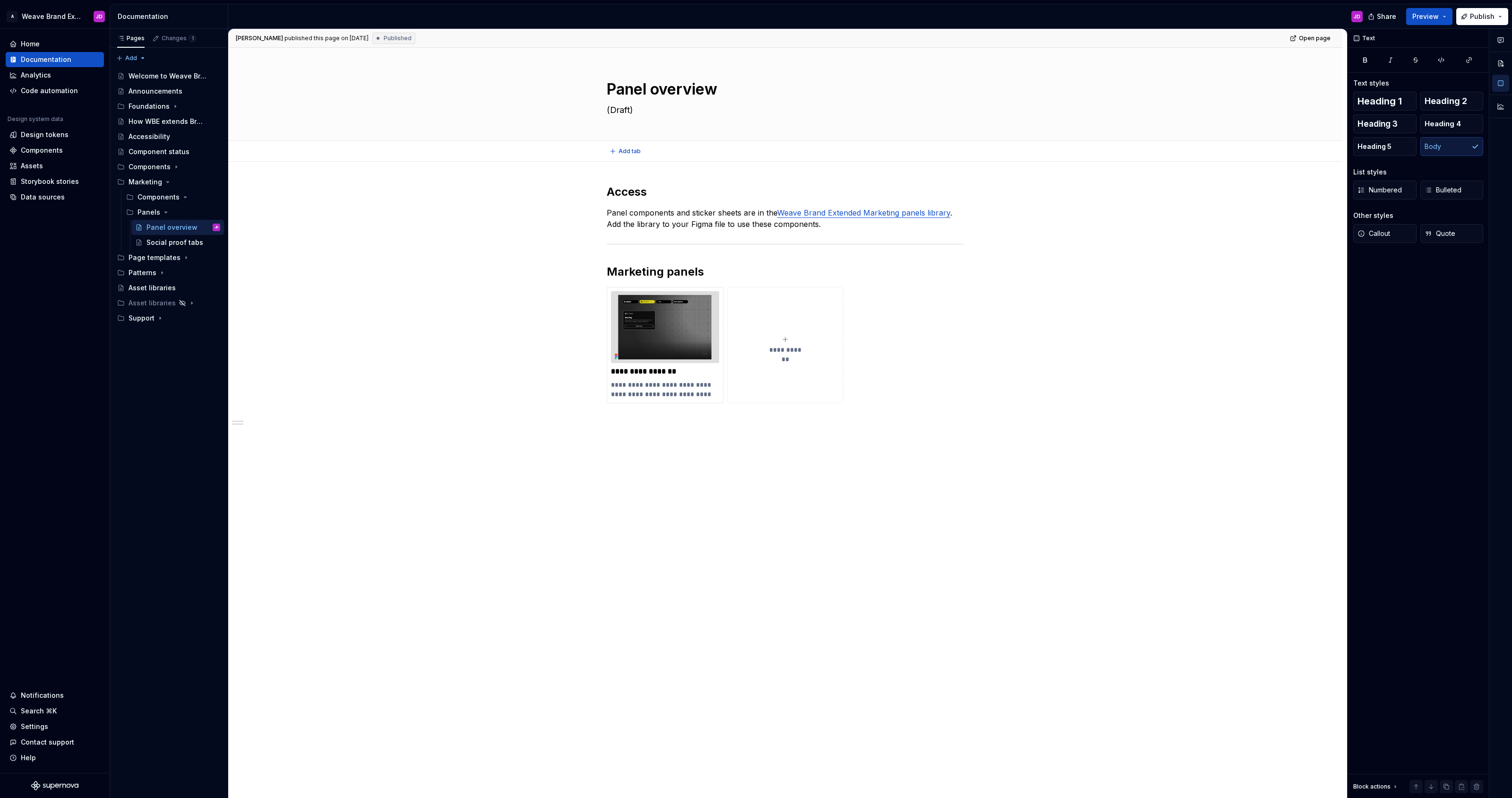
type textarea "*"
